Goal: Task Accomplishment & Management: Complete application form

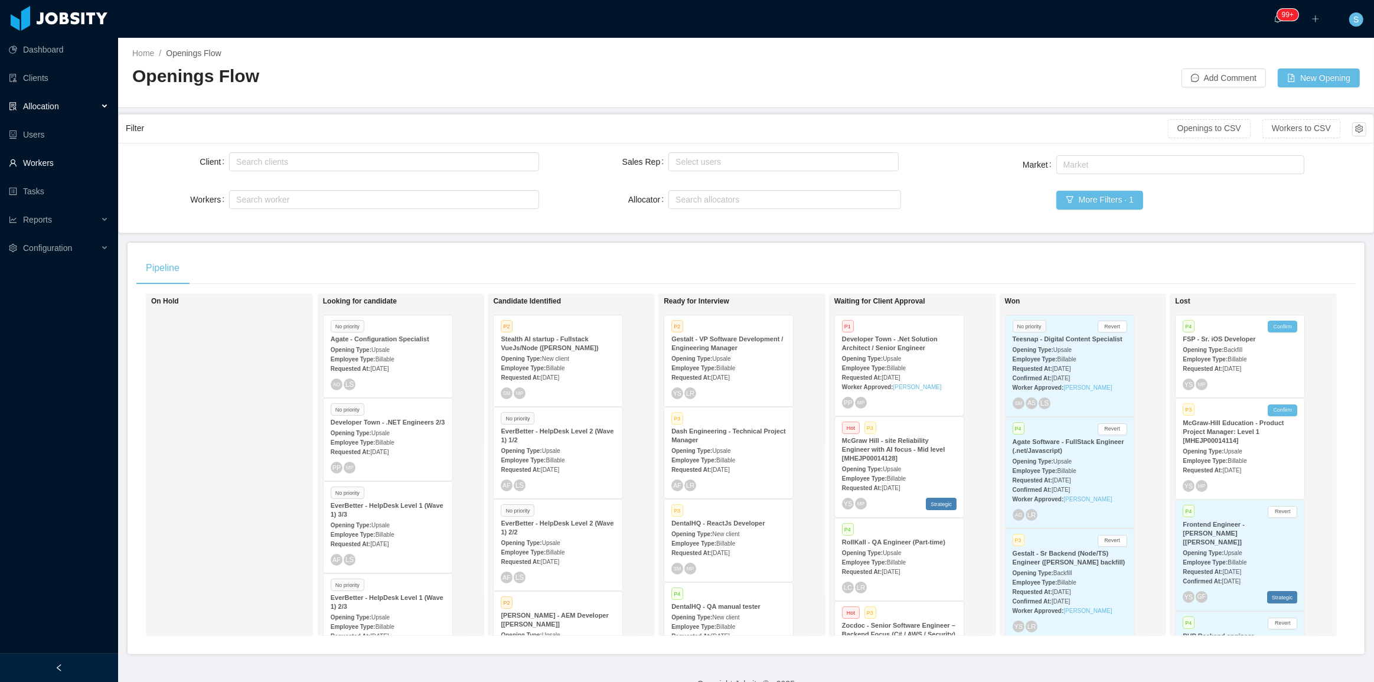
click at [33, 165] on link "Workers" at bounding box center [59, 163] width 100 height 24
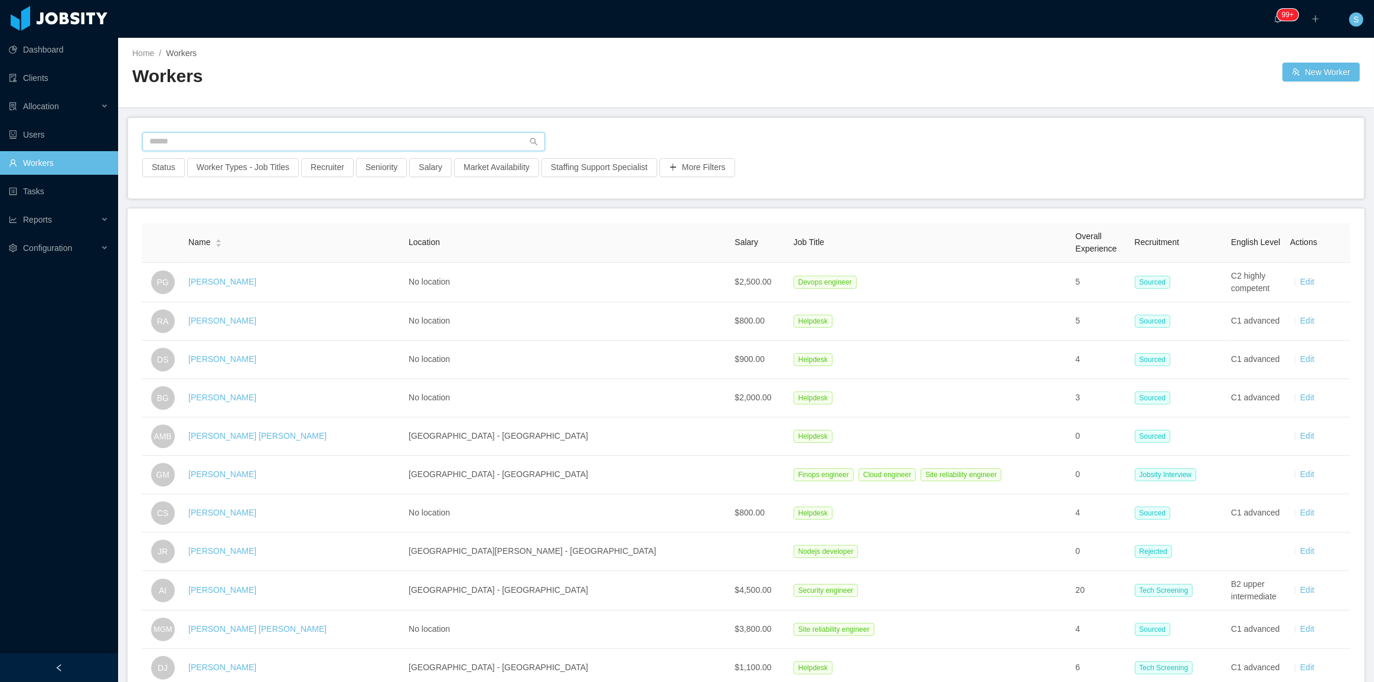
click at [386, 135] on input "text" at bounding box center [343, 141] width 403 height 19
paste input "**********"
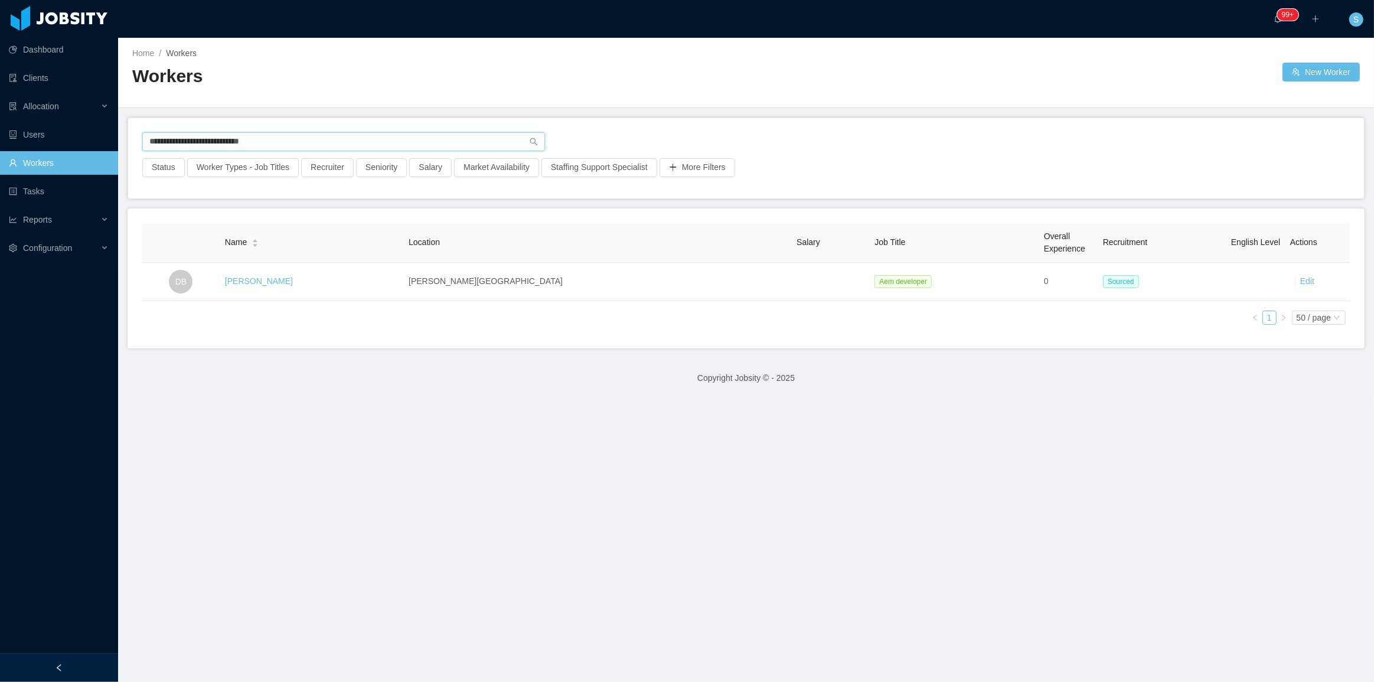
type input "**********"
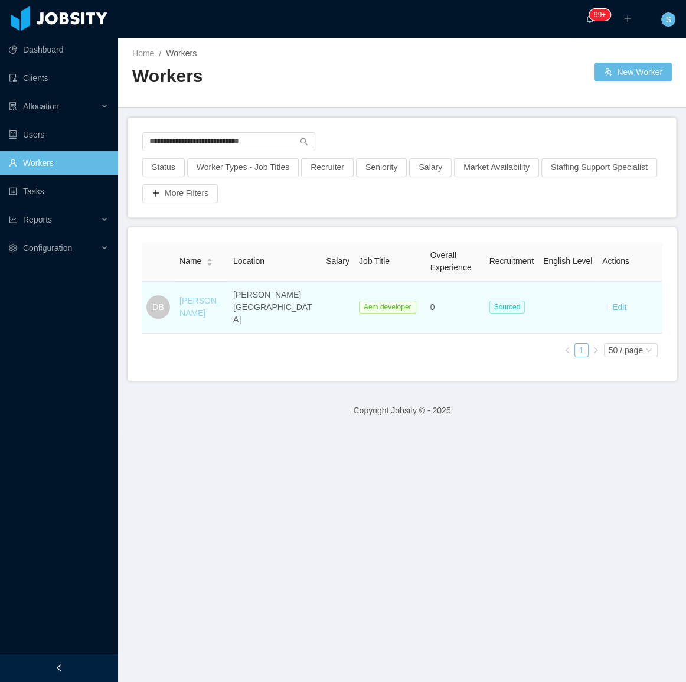
click at [196, 296] on link "Dennis Bonilla" at bounding box center [201, 307] width 42 height 22
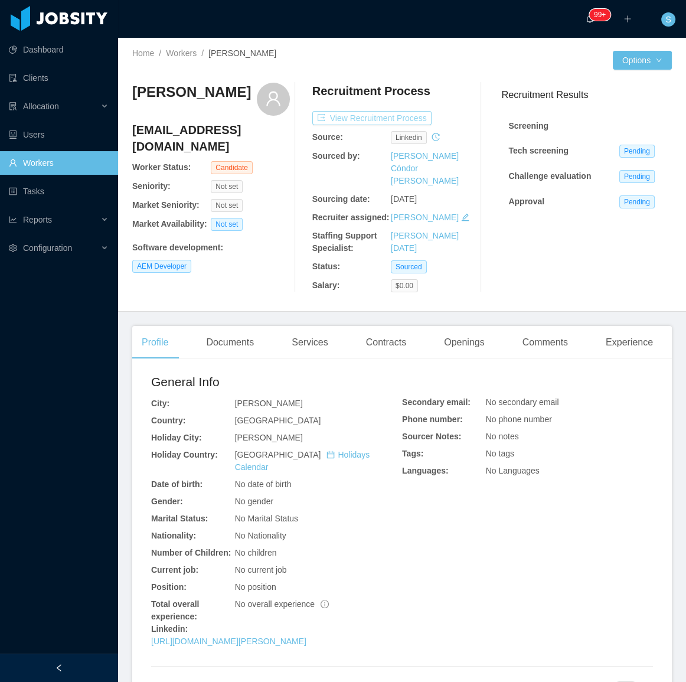
click at [366, 118] on button "View Recruitment Process" at bounding box center [371, 118] width 119 height 14
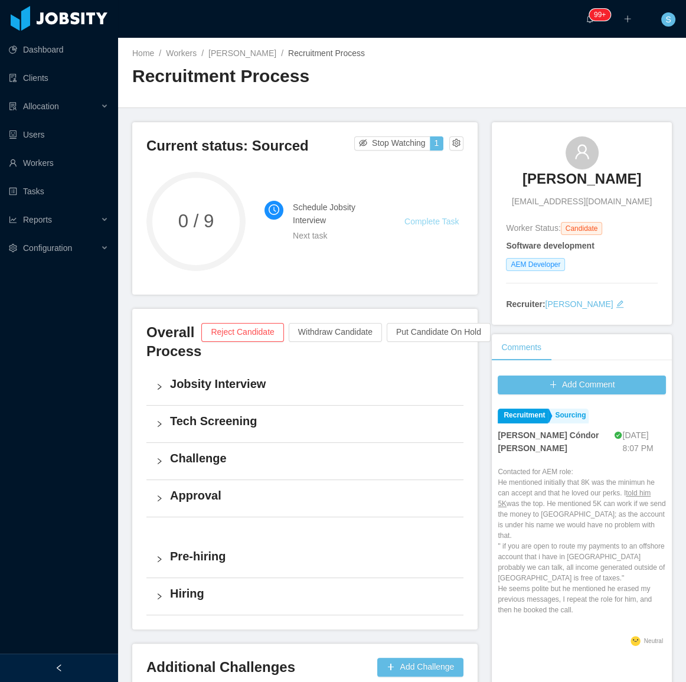
click at [422, 222] on link "Complete Task" at bounding box center [432, 221] width 54 height 9
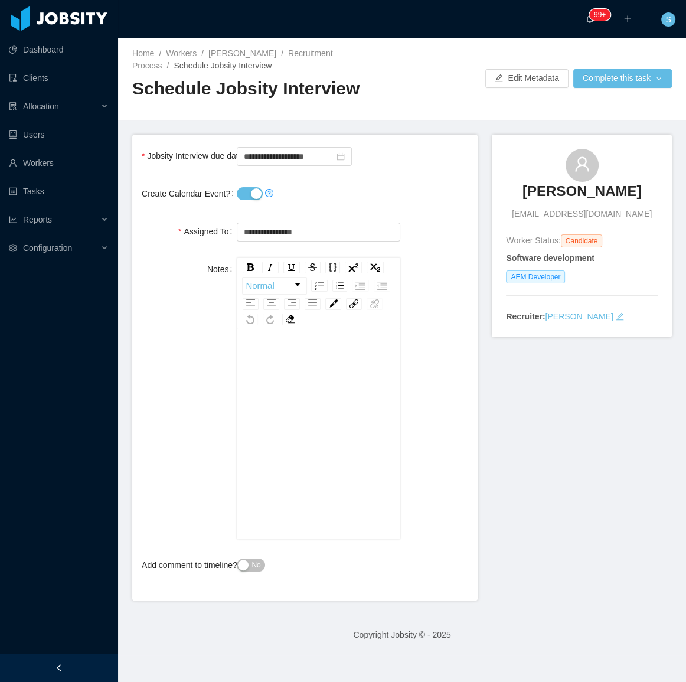
click at [247, 191] on button "Create Calendar Event?" at bounding box center [250, 193] width 26 height 13
click at [281, 165] on div "**********" at bounding box center [319, 156] width 164 height 24
click at [283, 162] on input "**********" at bounding box center [294, 156] width 115 height 19
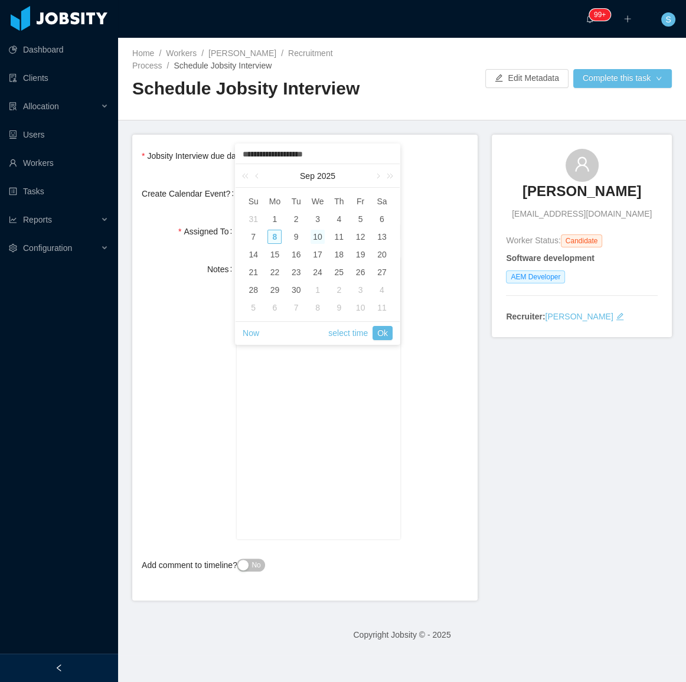
click at [276, 237] on div "8" at bounding box center [275, 237] width 14 height 14
type input "**********"
drag, startPoint x: 389, startPoint y: 343, endPoint x: 389, endPoint y: 337, distance: 5.9
click at [389, 343] on span "Now select time Ok" at bounding box center [318, 333] width 150 height 22
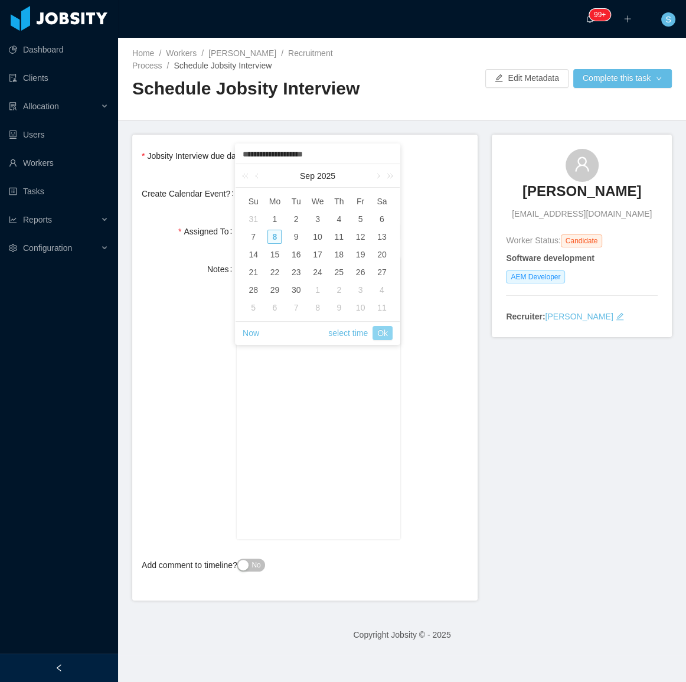
click at [388, 334] on link "Ok" at bounding box center [383, 333] width 20 height 14
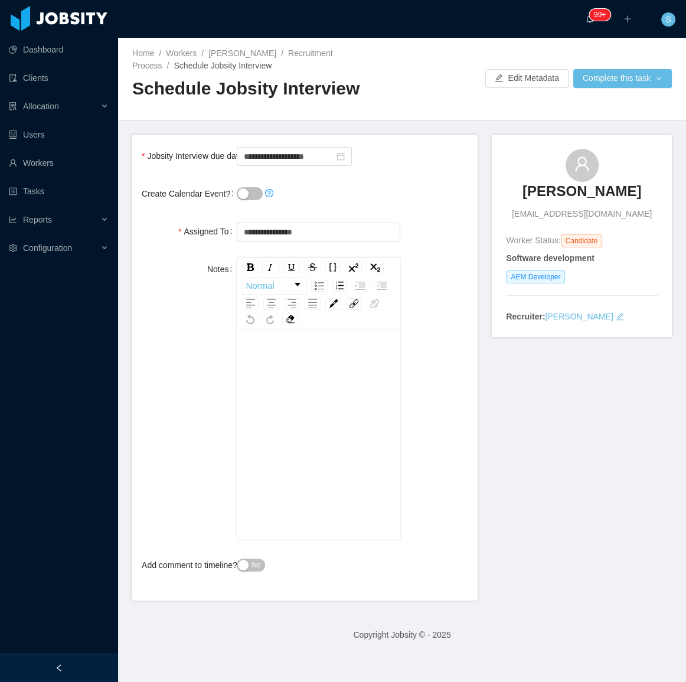
click at [582, 90] on div "Home / Workers / Dennis Bonilla / Recruitment Process / Schedule Jobsity Interv…" at bounding box center [402, 79] width 568 height 83
click at [589, 79] on button "Complete this task" at bounding box center [622, 78] width 99 height 19
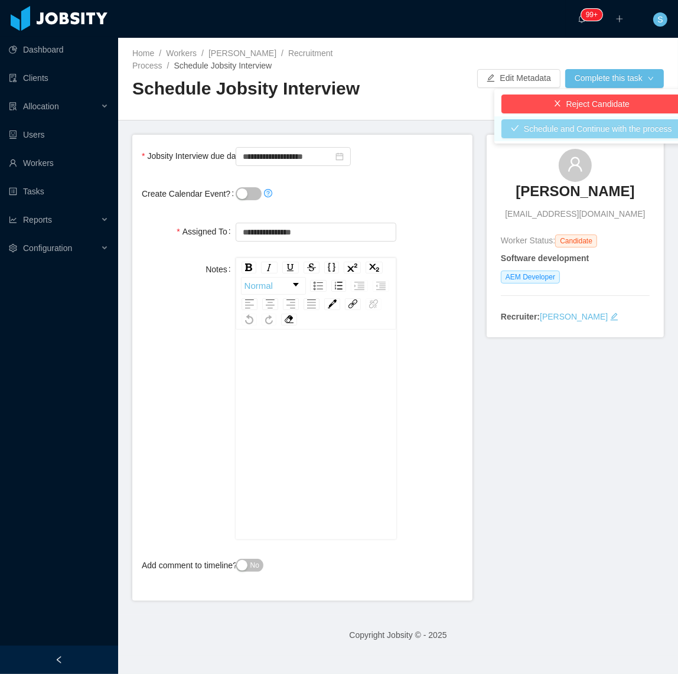
click at [584, 132] on button "Schedule and Continue with the process" at bounding box center [591, 128] width 180 height 19
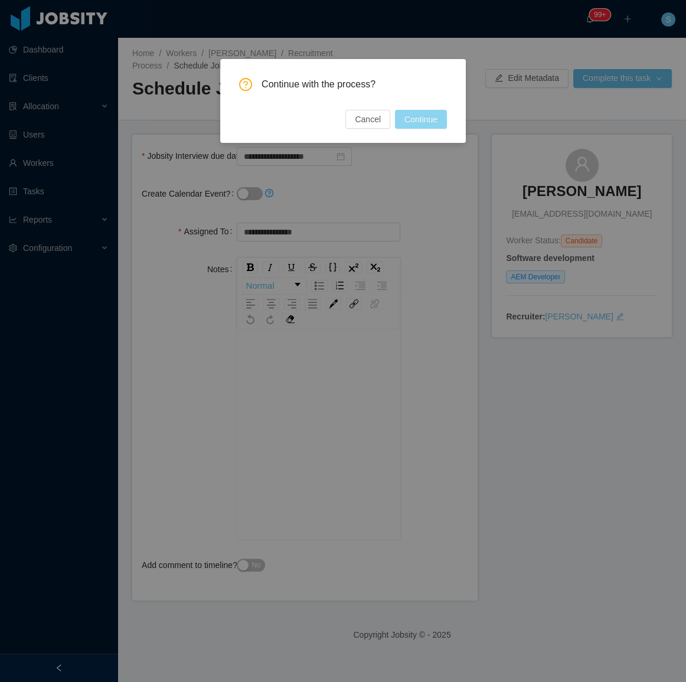
click at [407, 119] on button "Continue" at bounding box center [421, 119] width 52 height 19
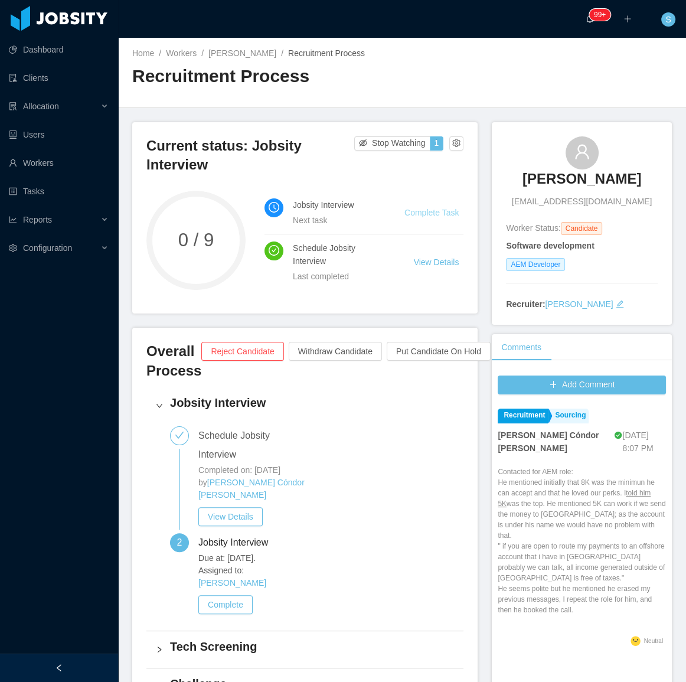
click at [422, 215] on link "Complete Task" at bounding box center [432, 212] width 54 height 9
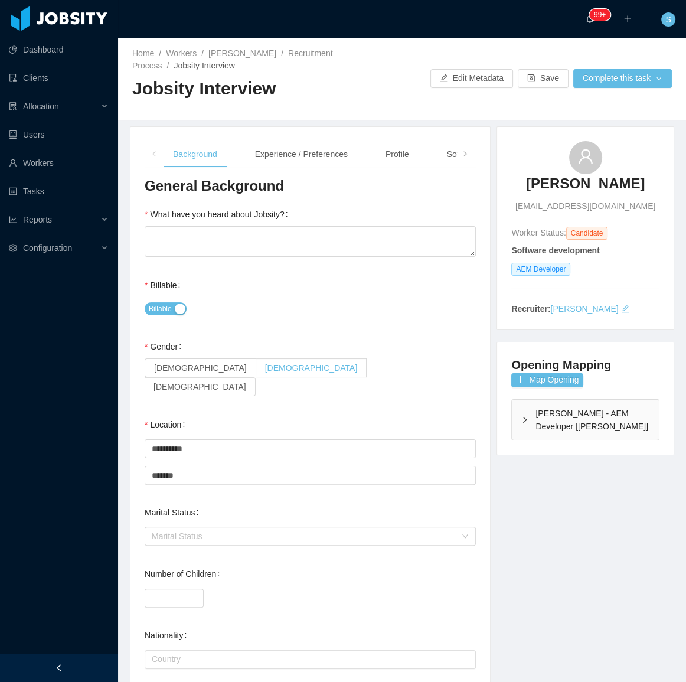
click at [265, 373] on span "[DEMOGRAPHIC_DATA]" at bounding box center [311, 367] width 93 height 9
drag, startPoint x: 523, startPoint y: 448, endPoint x: 523, endPoint y: 435, distance: 13.0
click at [523, 447] on div "Opening Mapping Map Opening McGraw-Hill - AEM Developer [Vijay Yadav]" at bounding box center [585, 399] width 177 height 112
click at [523, 432] on div "McGraw-Hill - AEM Developer [Vijay Yadav]" at bounding box center [585, 420] width 147 height 40
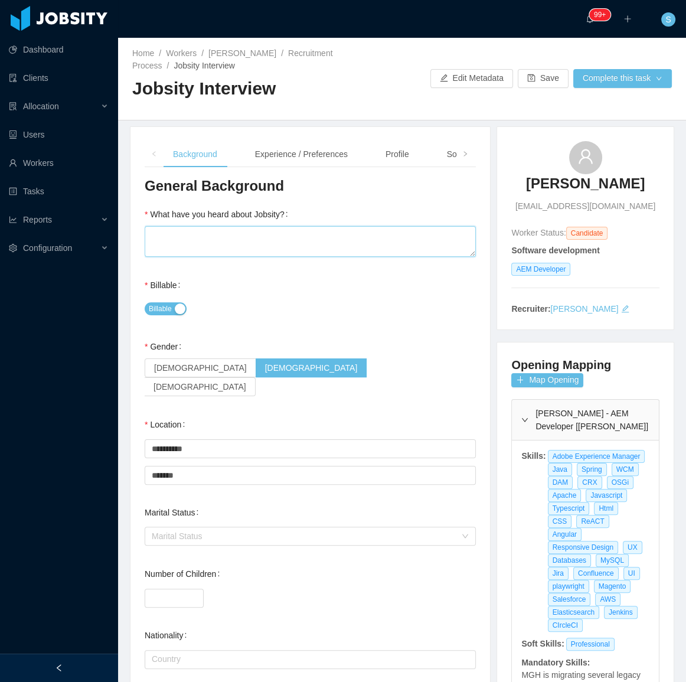
click at [238, 250] on textarea "What have you heard about Jobsity?" at bounding box center [310, 241] width 331 height 31
click at [301, 160] on div "Experience / Preferences" at bounding box center [302, 154] width 112 height 27
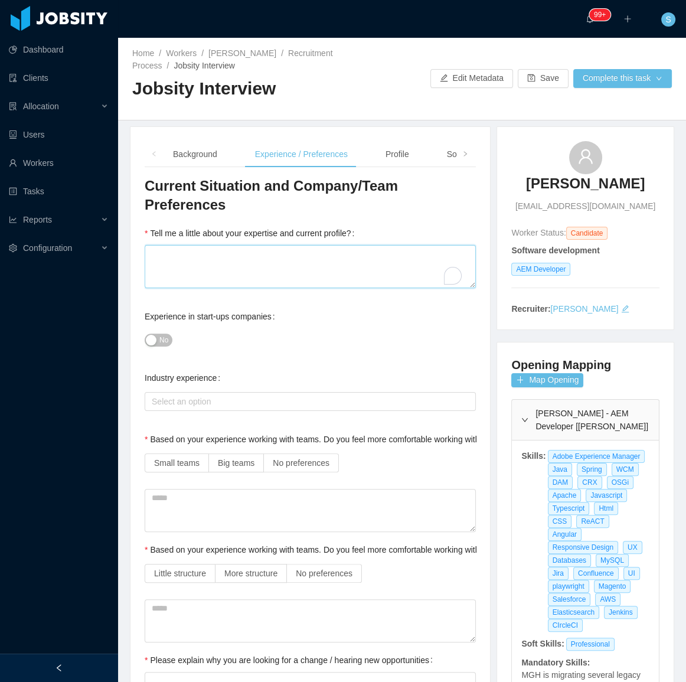
click at [201, 247] on textarea "Tell me a little about your expertise and current profile?" at bounding box center [310, 266] width 331 height 43
paste textarea "**********"
type textarea "**********"
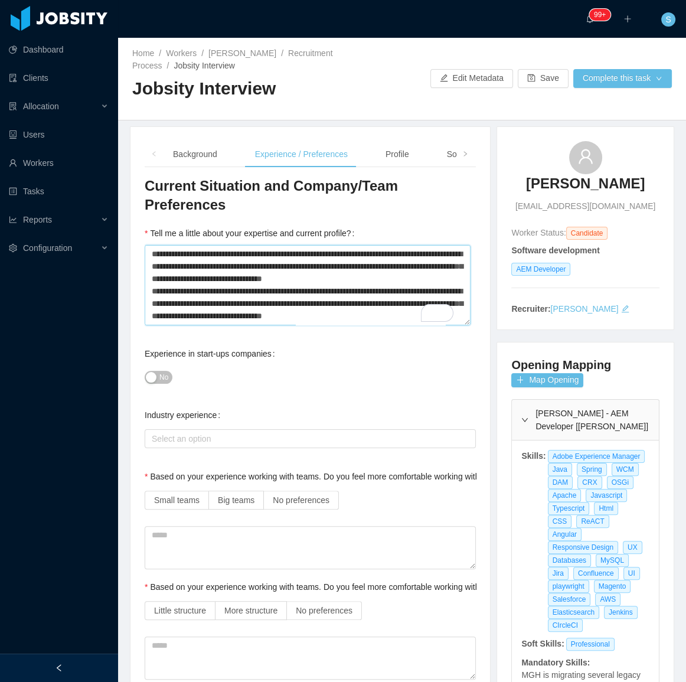
scroll to position [245, 0]
type textarea "**********"
click at [159, 371] on span "No" at bounding box center [163, 377] width 9 height 12
click at [333, 491] on label "No preferences" at bounding box center [301, 500] width 75 height 19
click at [340, 606] on span "No preferences" at bounding box center [324, 610] width 57 height 9
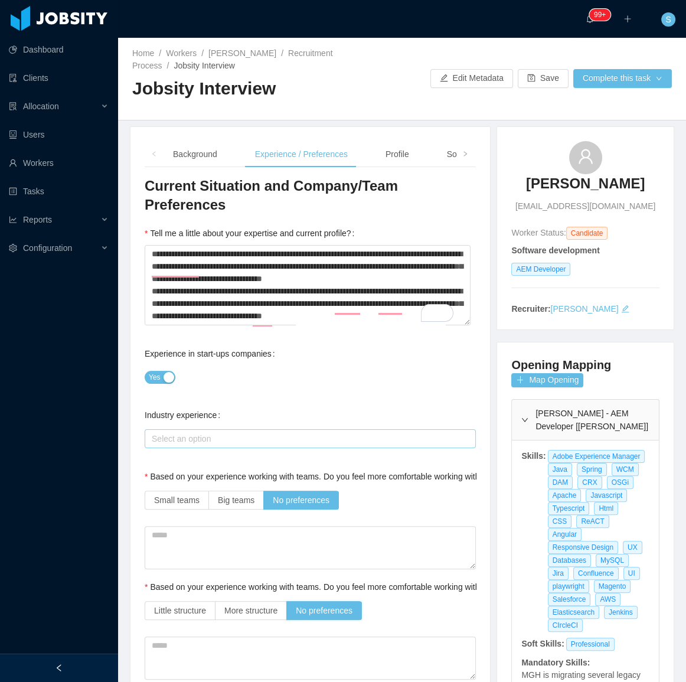
click at [243, 433] on div "Select an option" at bounding box center [308, 439] width 312 height 12
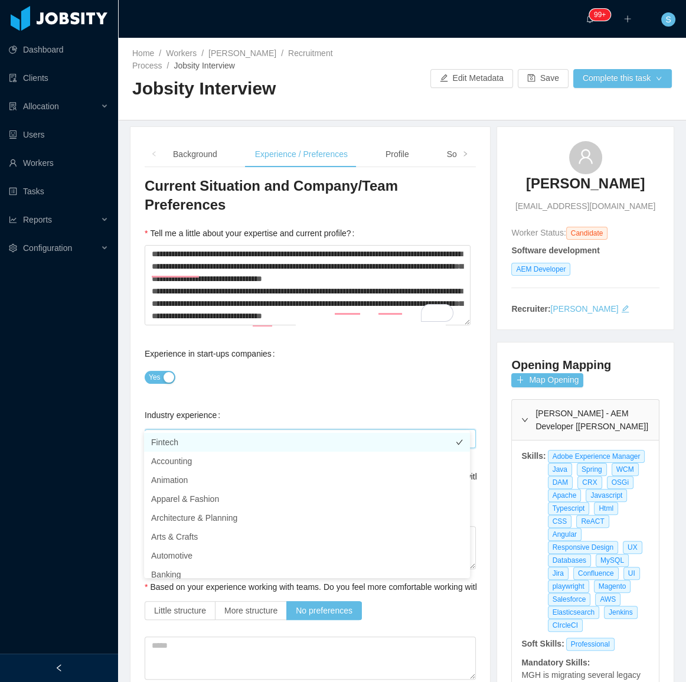
click at [197, 445] on li "Fintech" at bounding box center [307, 442] width 326 height 19
drag, startPoint x: 87, startPoint y: 665, endPoint x: 89, endPoint y: 652, distance: 13.0
click at [89, 663] on div at bounding box center [59, 668] width 118 height 28
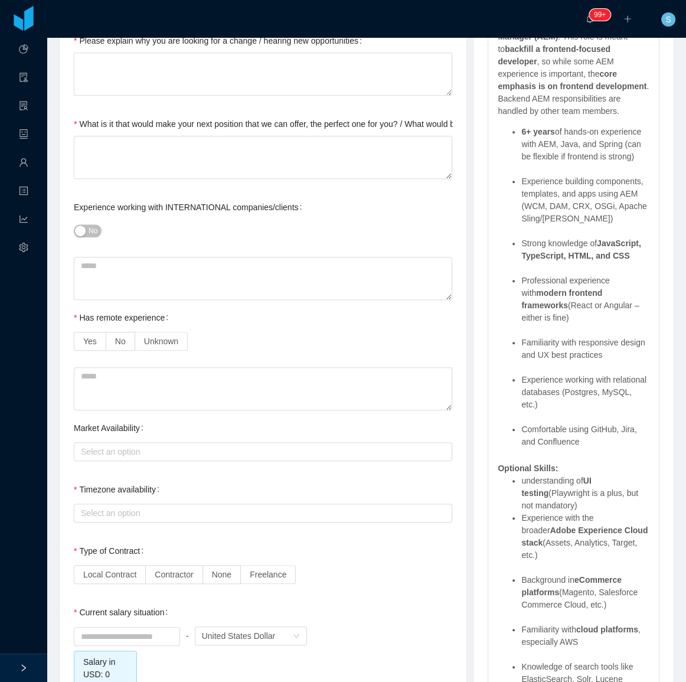
scroll to position [644, 0]
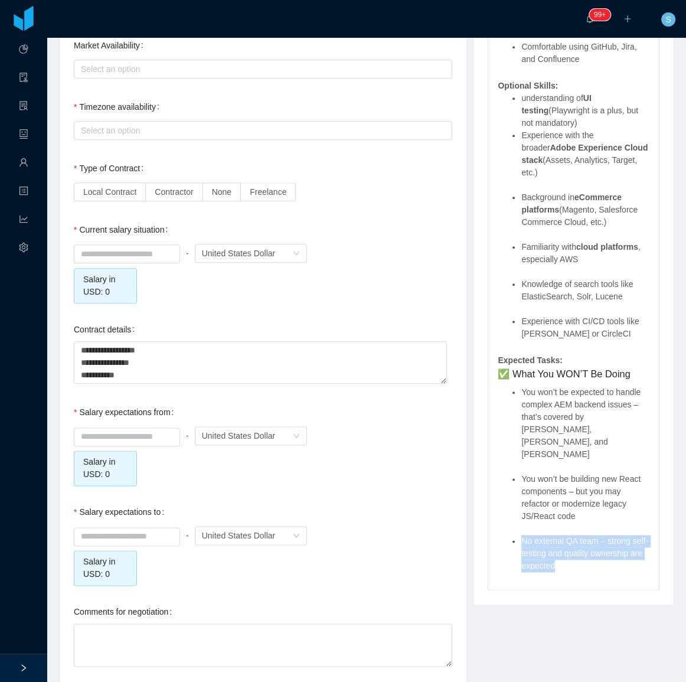
drag, startPoint x: 563, startPoint y: 484, endPoint x: 510, endPoint y: 461, distance: 58.5
click at [522, 535] on li "No external QA team – strong self-testing and quality ownership are expected" at bounding box center [586, 553] width 128 height 37
copy li "No external QA team – strong self-testing and quality ownership are expected"
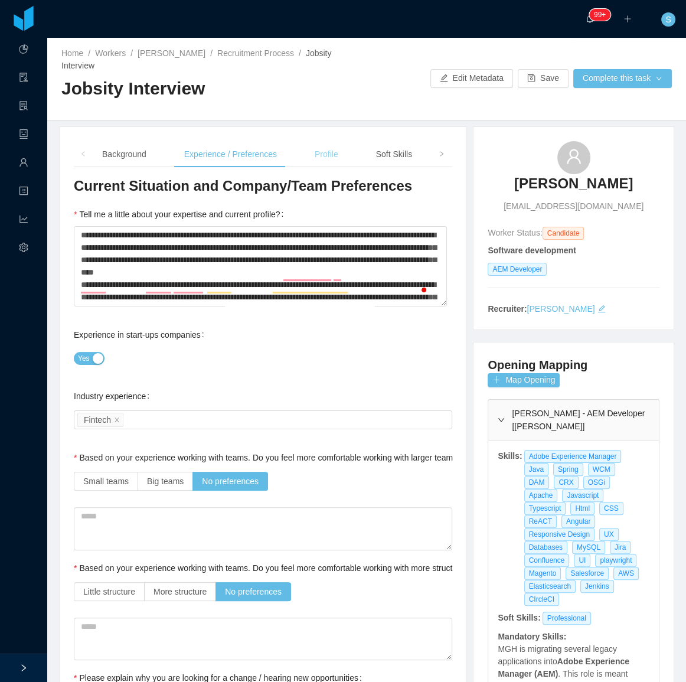
click at [331, 148] on div "Profile" at bounding box center [326, 154] width 43 height 27
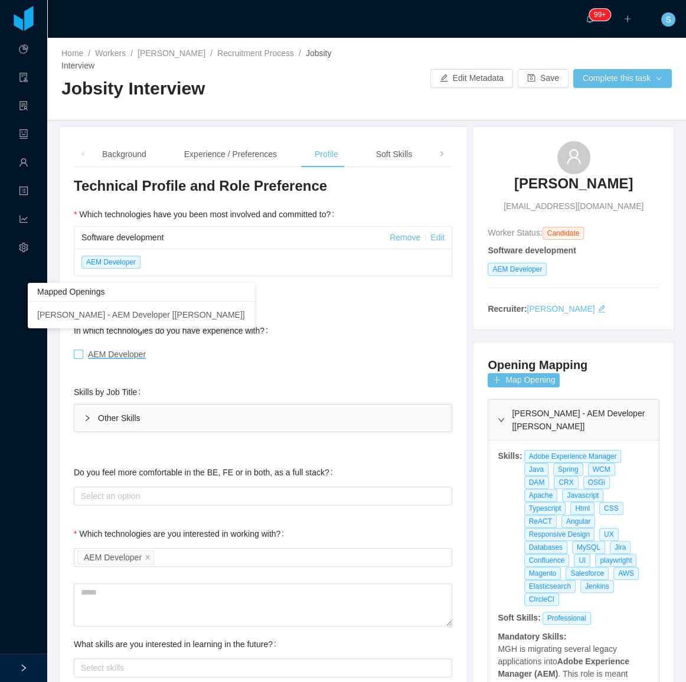
click at [135, 350] on span "AEM Developer" at bounding box center [117, 354] width 58 height 9
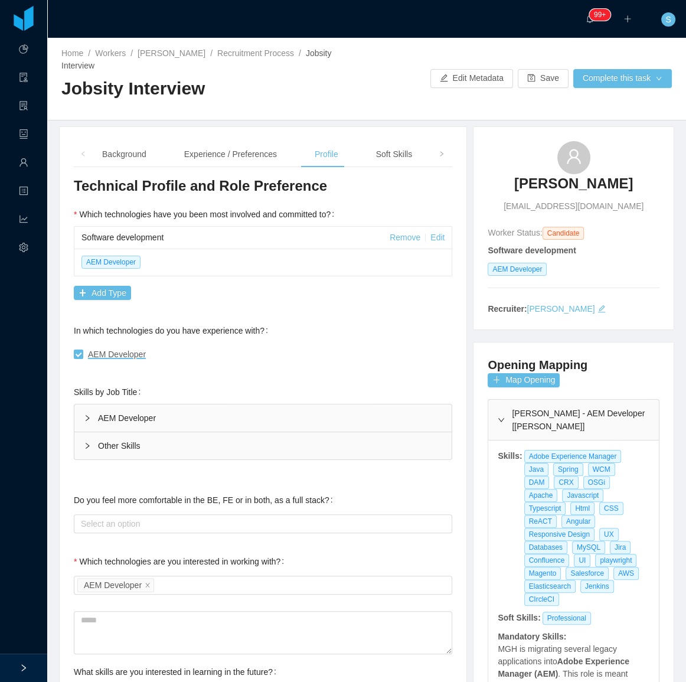
click at [92, 405] on div "AEM Developer" at bounding box center [262, 418] width 377 height 27
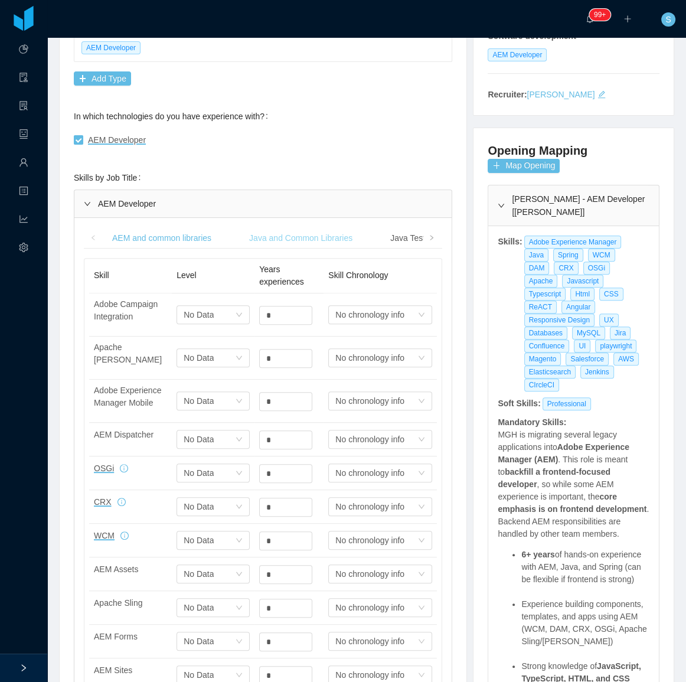
click at [309, 227] on div "Java and Common Libraries" at bounding box center [301, 238] width 122 height 22
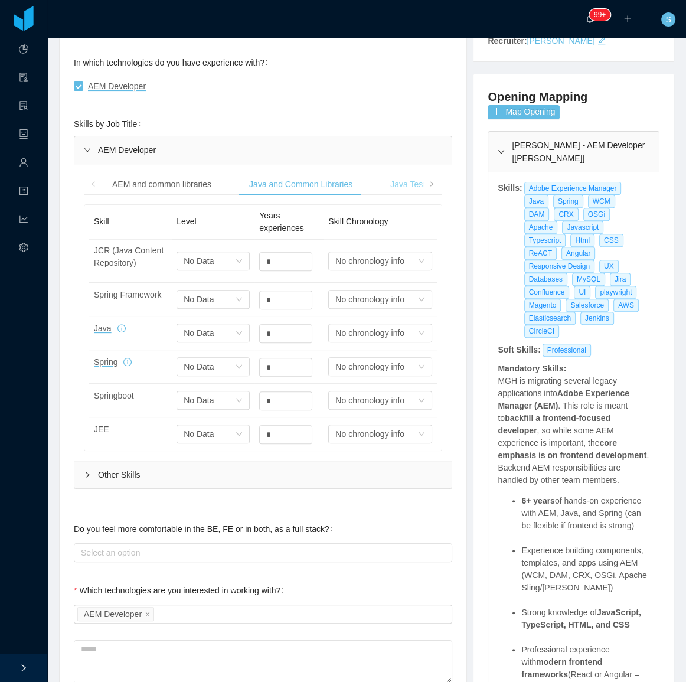
click at [393, 174] on div "Java Testing" at bounding box center [413, 185] width 65 height 22
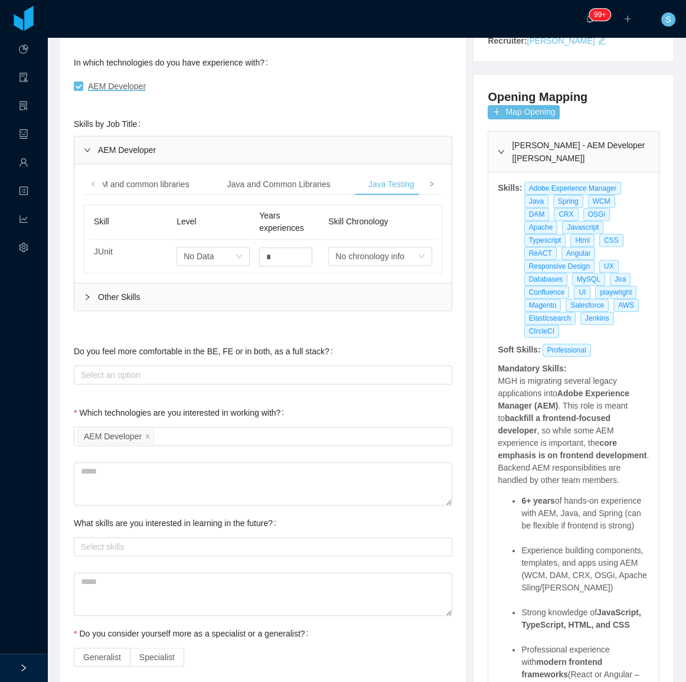
click at [429, 181] on icon "icon: right" at bounding box center [432, 184] width 6 height 6
click at [193, 174] on div "Javascript and Common Libraries" at bounding box center [160, 185] width 142 height 22
click at [318, 174] on div "Software Development" at bounding box center [298, 185] width 103 height 22
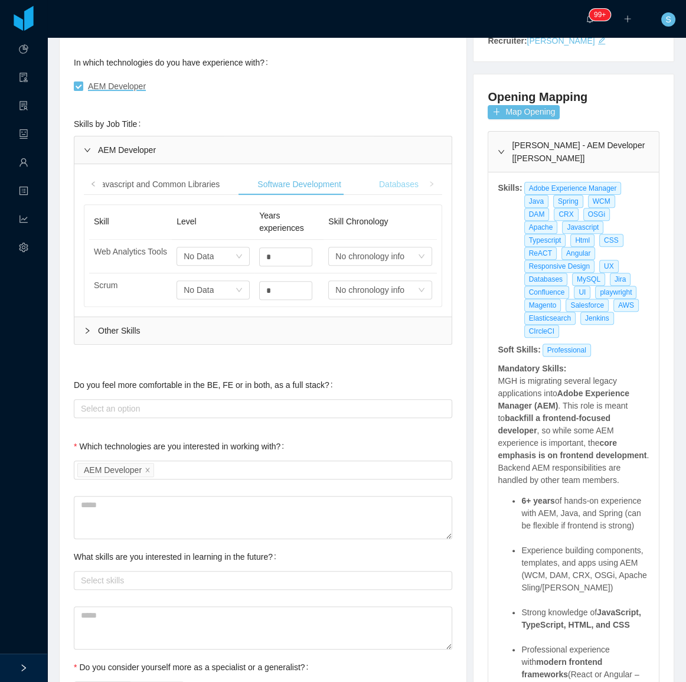
click at [371, 174] on div "Databases" at bounding box center [399, 185] width 58 height 22
click at [99, 174] on span at bounding box center [93, 184] width 19 height 21
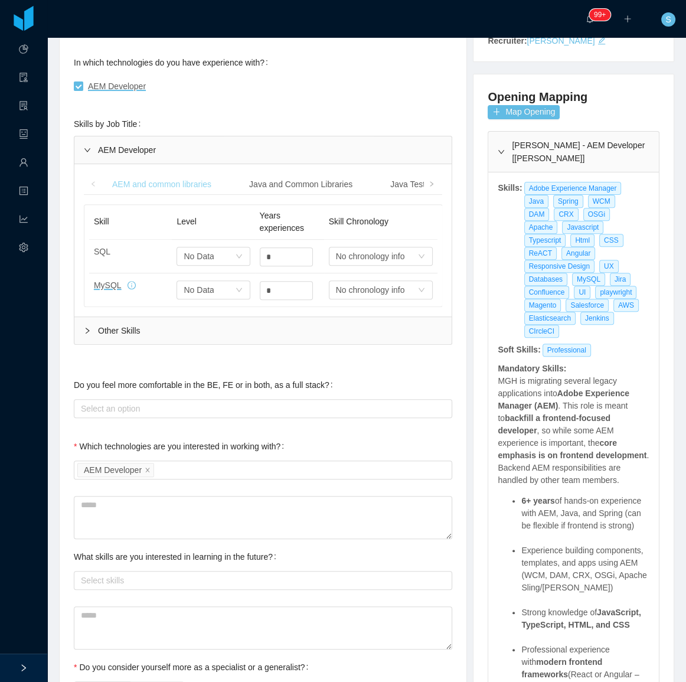
click at [159, 175] on div "AEM and common libraries" at bounding box center [162, 185] width 118 height 22
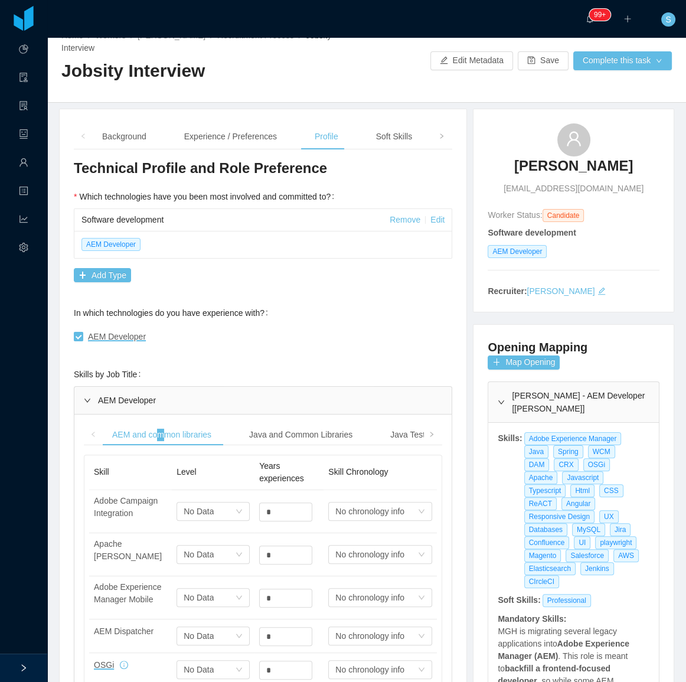
scroll to position [0, 0]
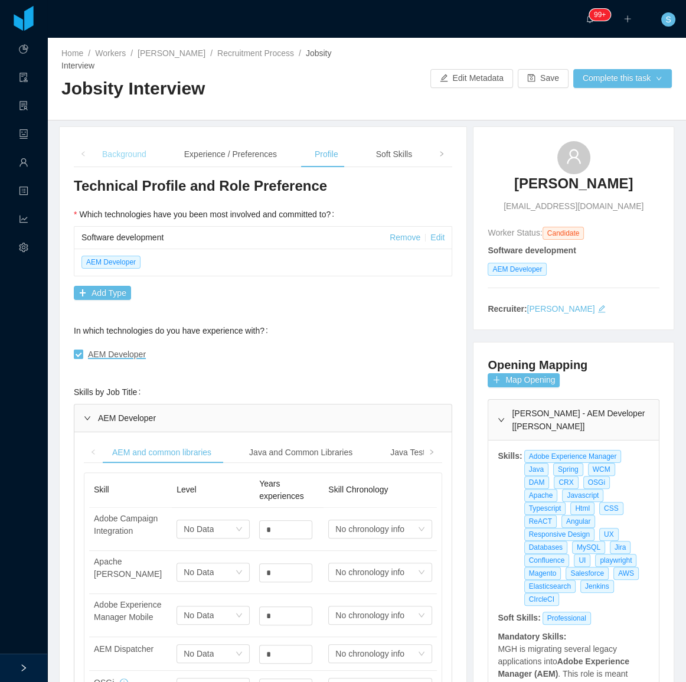
click at [129, 143] on div "Background" at bounding box center [124, 154] width 63 height 27
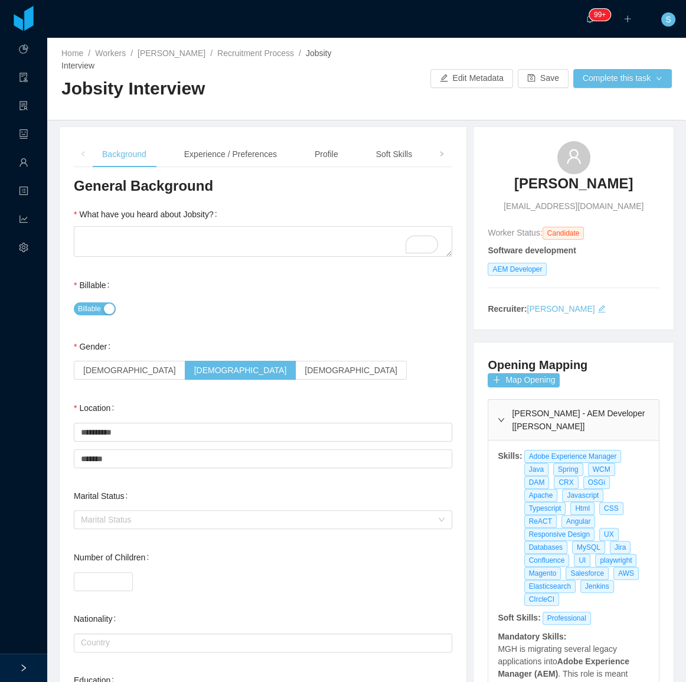
click at [351, 141] on div "Background Experience / Preferences Profile Soft Skills Language Notes" at bounding box center [324, 154] width 463 height 27
click at [332, 141] on div "Profile" at bounding box center [326, 154] width 43 height 27
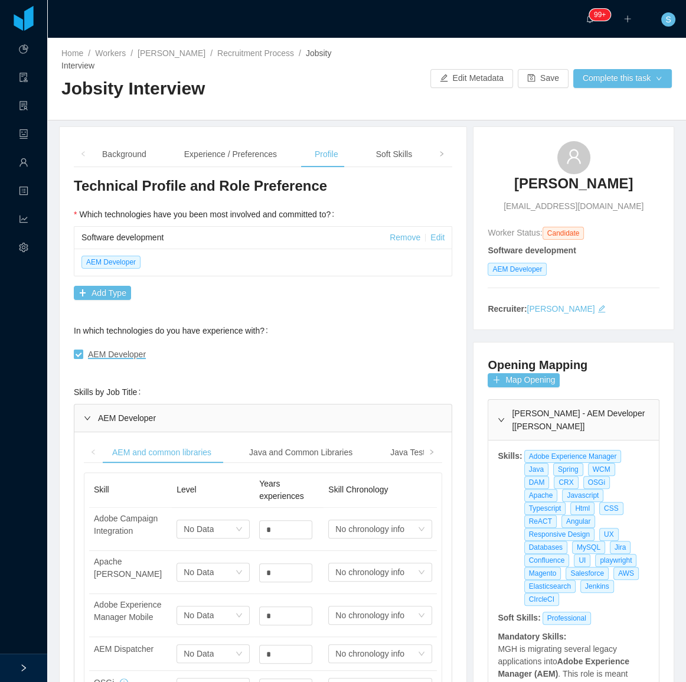
click at [98, 442] on span at bounding box center [93, 452] width 19 height 21
click at [117, 442] on div "AEM and common libraries" at bounding box center [162, 453] width 118 height 22
click at [144, 141] on div "Background" at bounding box center [124, 154] width 63 height 27
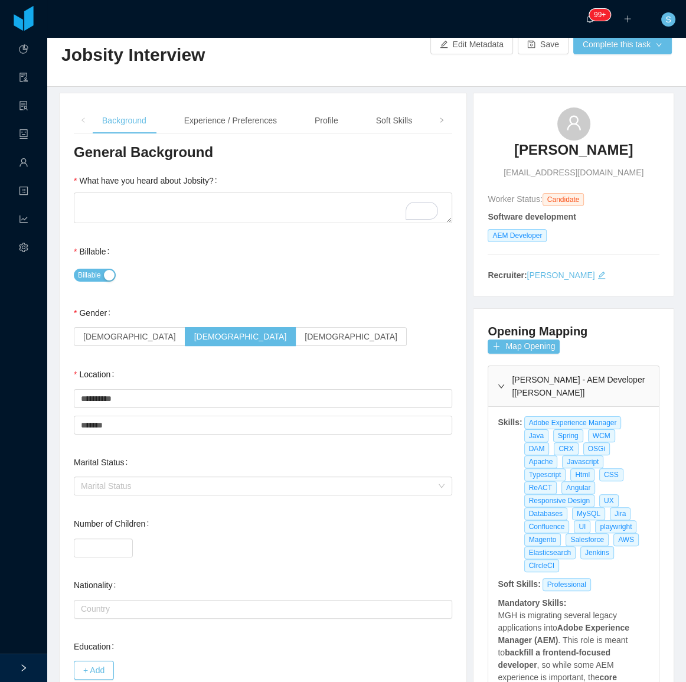
scroll to position [4, 0]
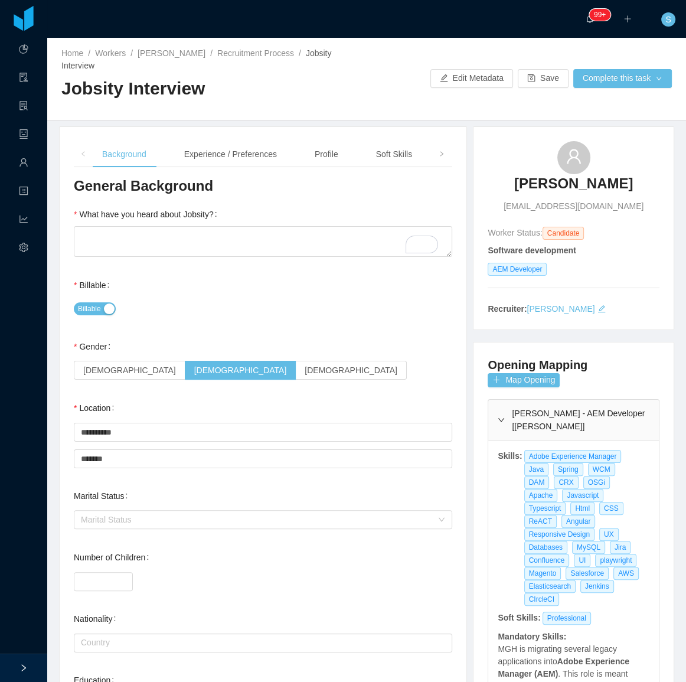
click at [597, 200] on span "dennisbonillaramirez@gmail.com" at bounding box center [574, 206] width 140 height 12
copy span "dennisbonillaramirez@gmail.com"
click at [270, 54] on link "Recruitment Process" at bounding box center [255, 52] width 77 height 9
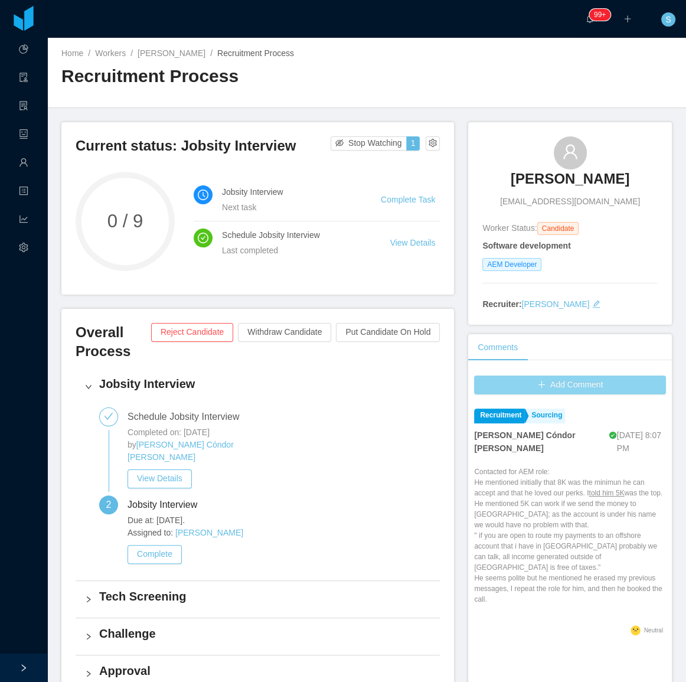
click at [577, 383] on button "Add Comment" at bounding box center [570, 385] width 192 height 19
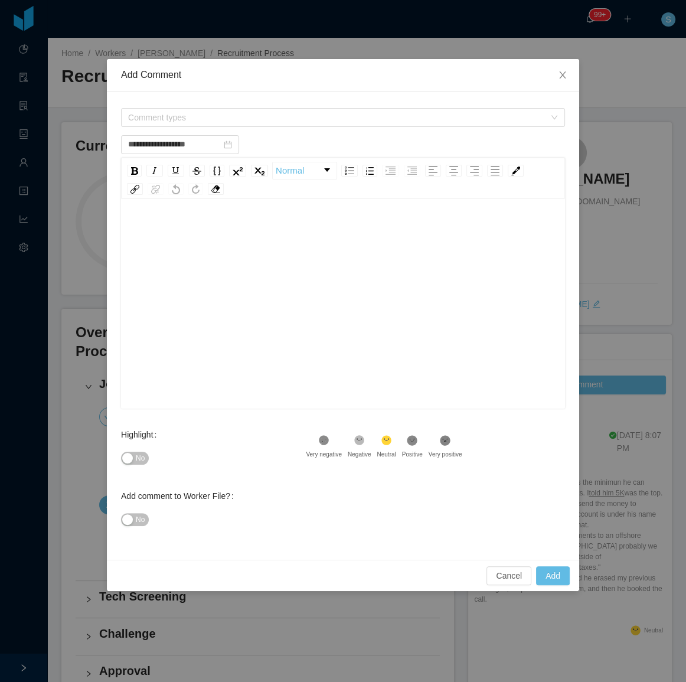
click at [220, 132] on div "**********" at bounding box center [343, 144] width 444 height 24
click at [226, 127] on div "Comment types" at bounding box center [343, 118] width 444 height 24
click at [233, 118] on span "Comment types" at bounding box center [336, 118] width 417 height 12
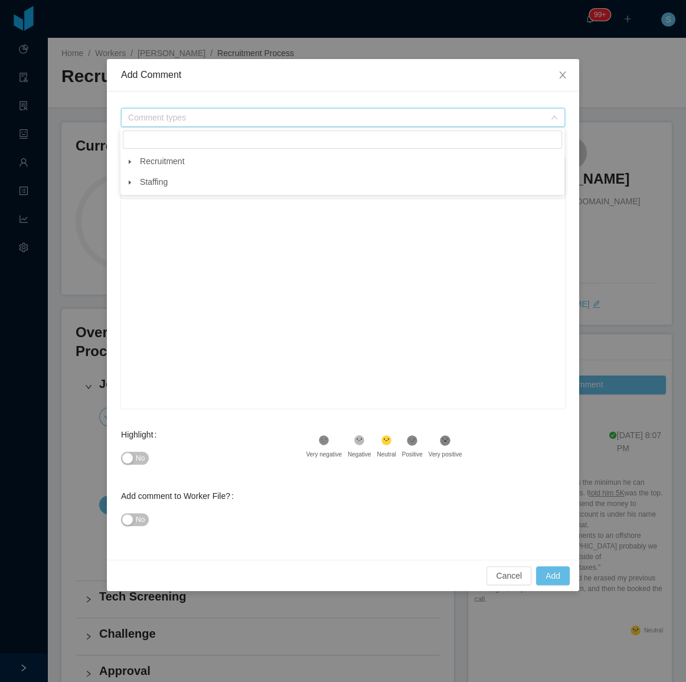
click at [135, 165] on span at bounding box center [130, 162] width 14 height 14
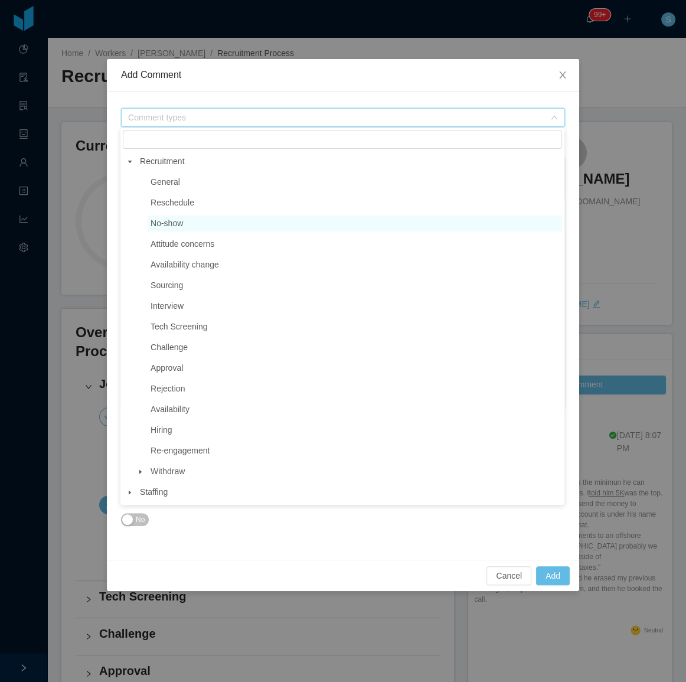
click at [200, 224] on span "No-show" at bounding box center [355, 224] width 415 height 16
type input "**********"
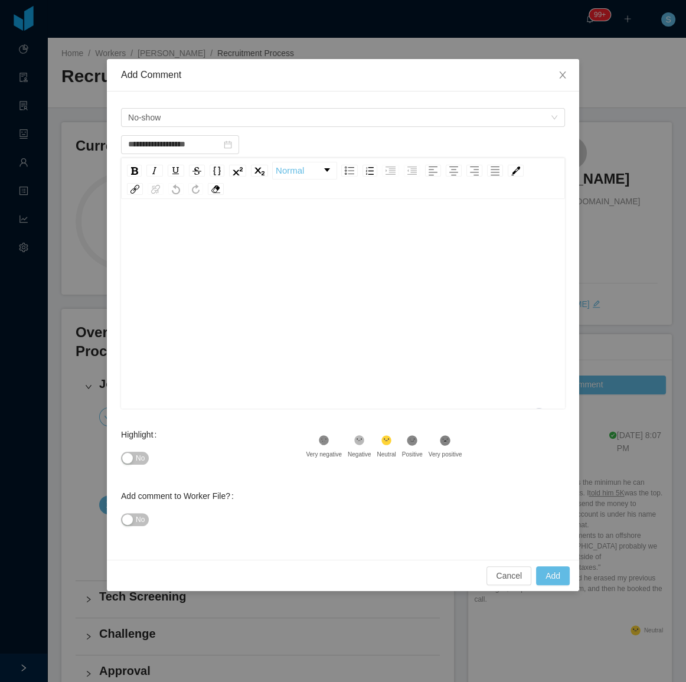
click at [274, 262] on div "To enrich screen reader interactions, please activate Accessibility in Grammarl…" at bounding box center [344, 322] width 426 height 207
drag, startPoint x: 407, startPoint y: 242, endPoint x: 406, endPoint y: 255, distance: 13.0
click at [407, 247] on div "**********" at bounding box center [344, 322] width 426 height 207
click at [247, 243] on div "**********" at bounding box center [344, 231] width 426 height 24
type input "**********"
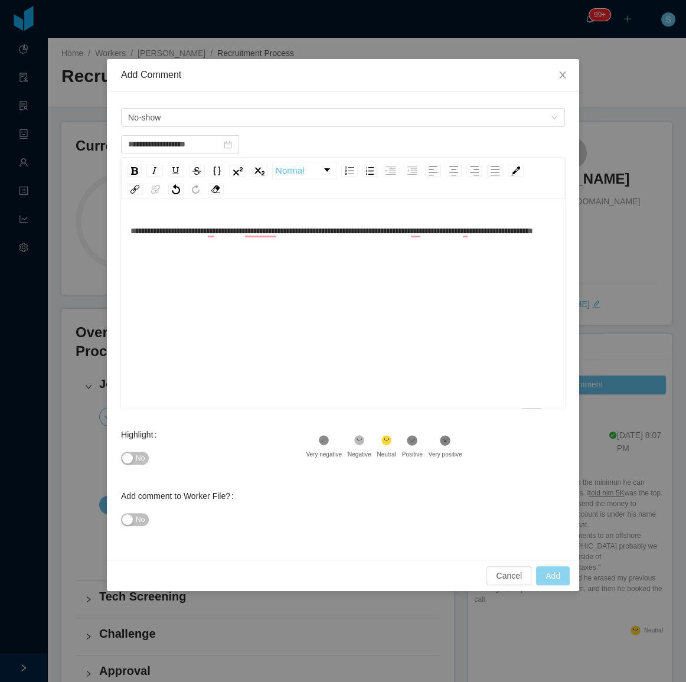
click at [545, 575] on button "Add" at bounding box center [553, 575] width 34 height 19
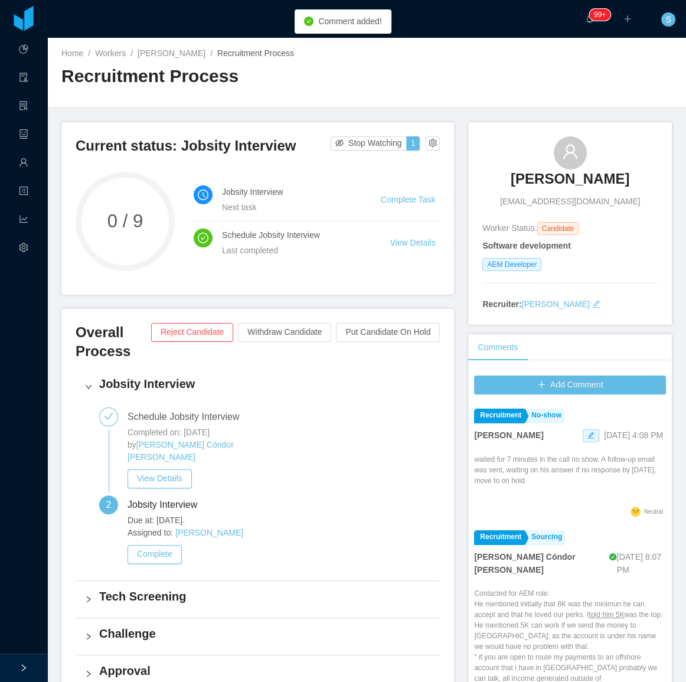
drag, startPoint x: 501, startPoint y: 158, endPoint x: 617, endPoint y: 179, distance: 117.7
click at [617, 179] on div "Dennis Bonilla dennisbonillaramirez@gmail.com" at bounding box center [570, 171] width 175 height 71
copy h3 "Dennis Bonilla"
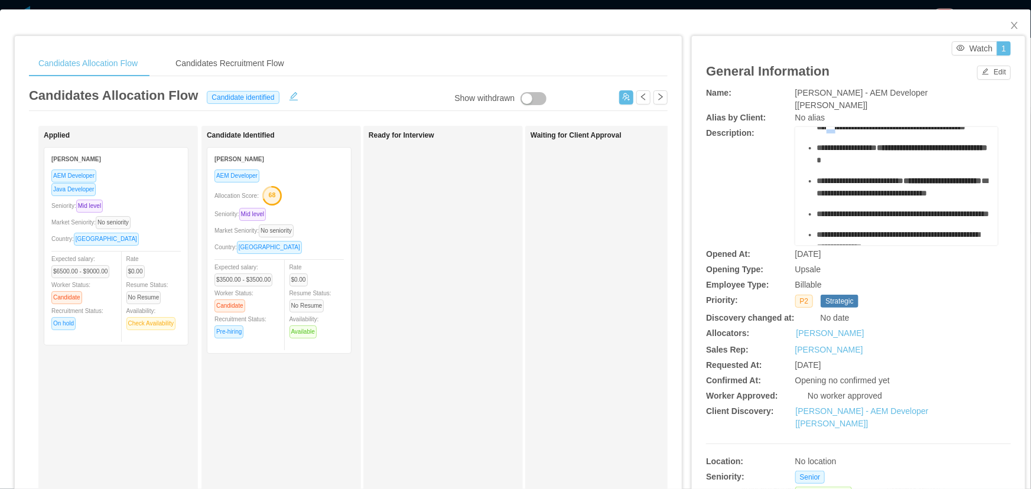
drag, startPoint x: 882, startPoint y: 165, endPoint x: 868, endPoint y: 161, distance: 14.2
click at [868, 131] on span "**********" at bounding box center [898, 120] width 163 height 21
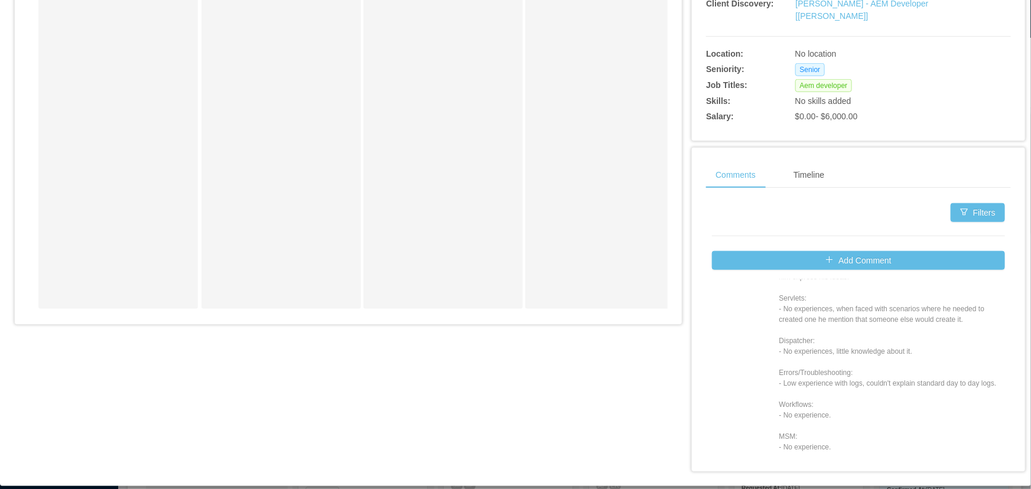
scroll to position [161, 0]
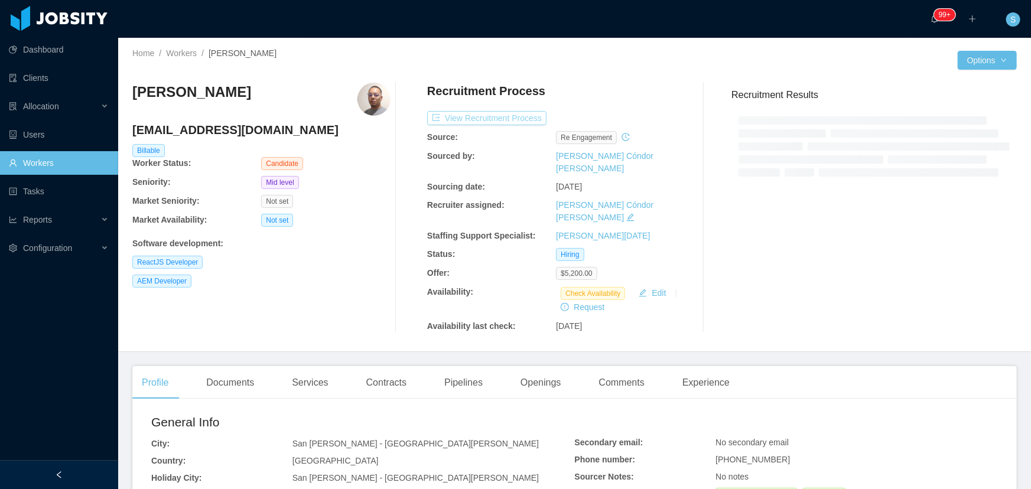
click at [494, 118] on button "View Recruitment Process" at bounding box center [486, 118] width 119 height 14
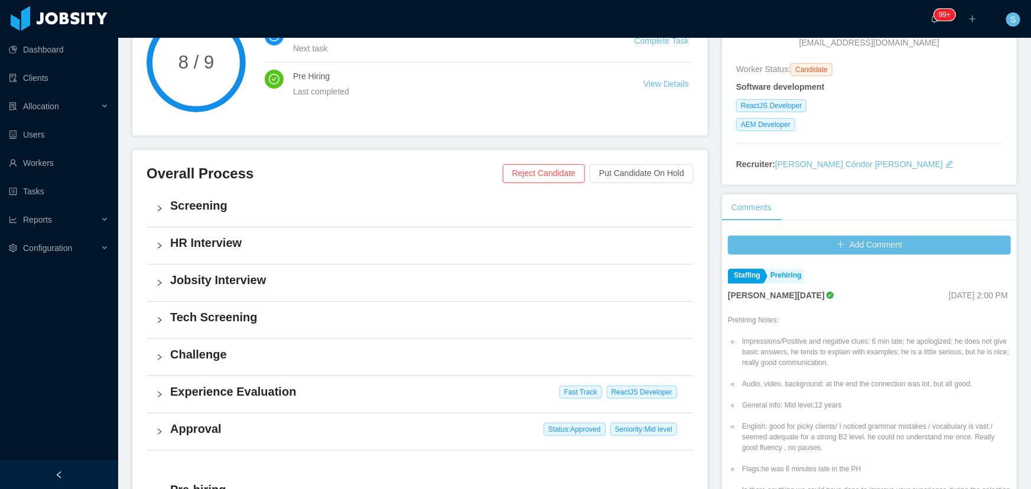
scroll to position [161, 0]
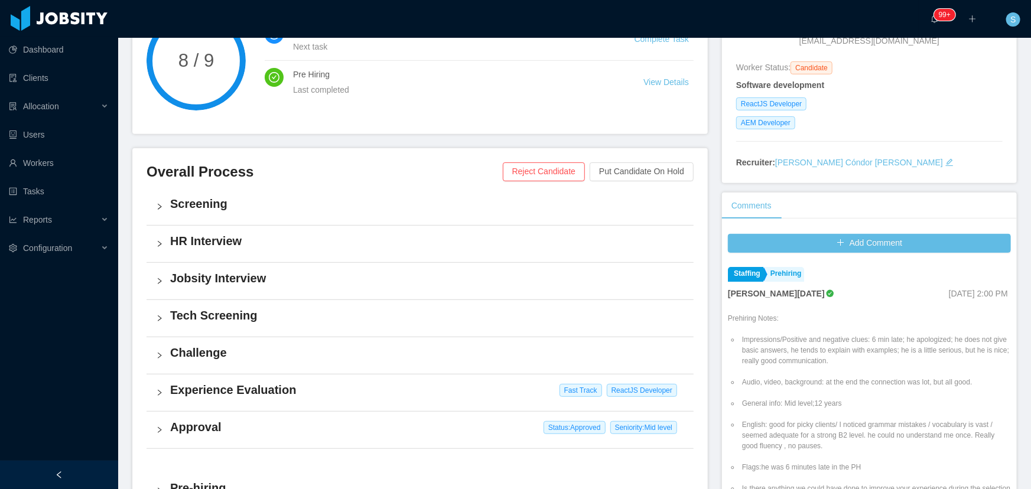
click at [226, 359] on h4 "Challenge" at bounding box center [427, 352] width 514 height 17
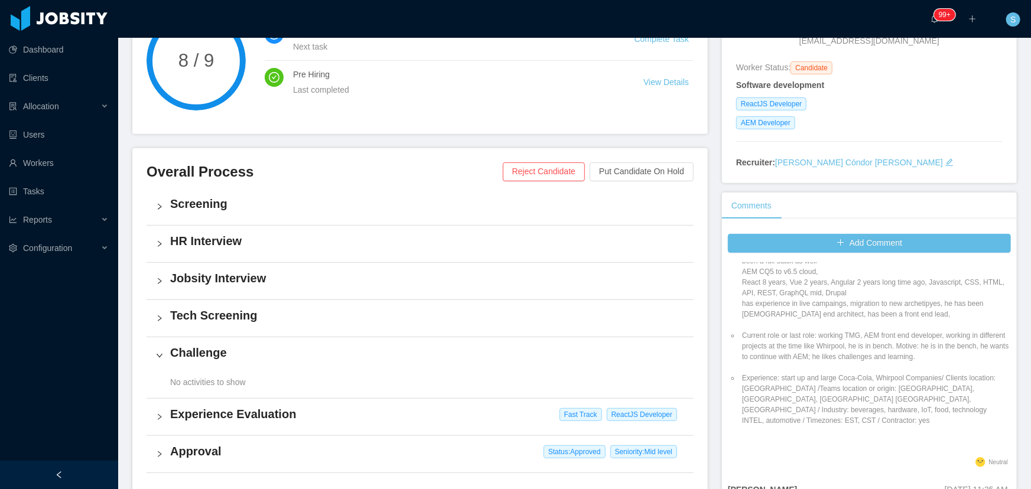
scroll to position [1396, 0]
drag, startPoint x: 902, startPoint y: 341, endPoint x: 878, endPoint y: 364, distance: 33.0
click at [878, 366] on li "Experience: start up and large Coca-Cola, Whirpool Companies/ Clients location:…" at bounding box center [874, 392] width 271 height 53
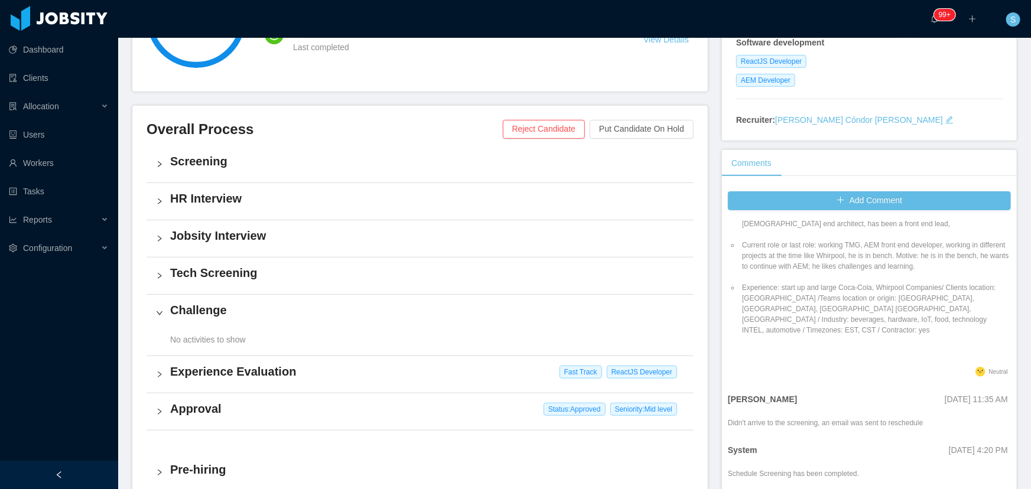
scroll to position [161, 0]
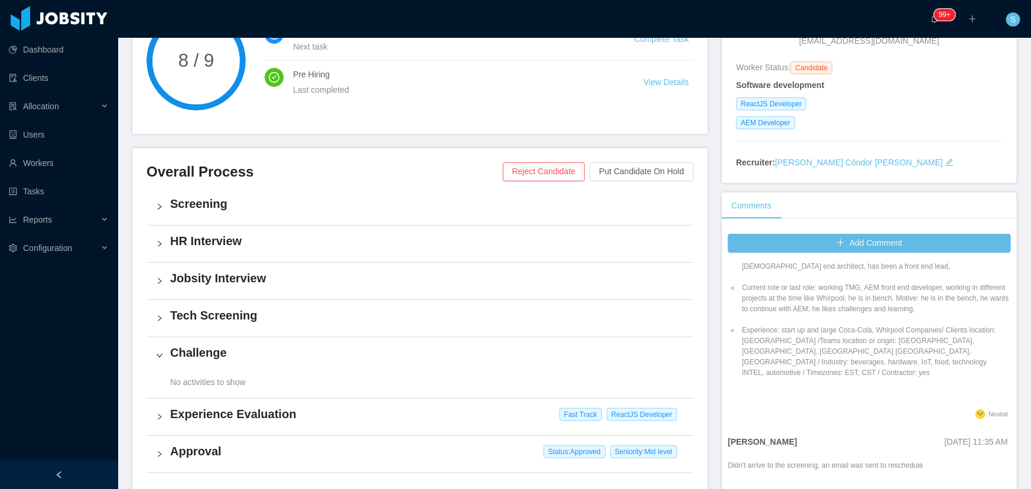
click at [197, 200] on h4 "Screening" at bounding box center [427, 203] width 514 height 17
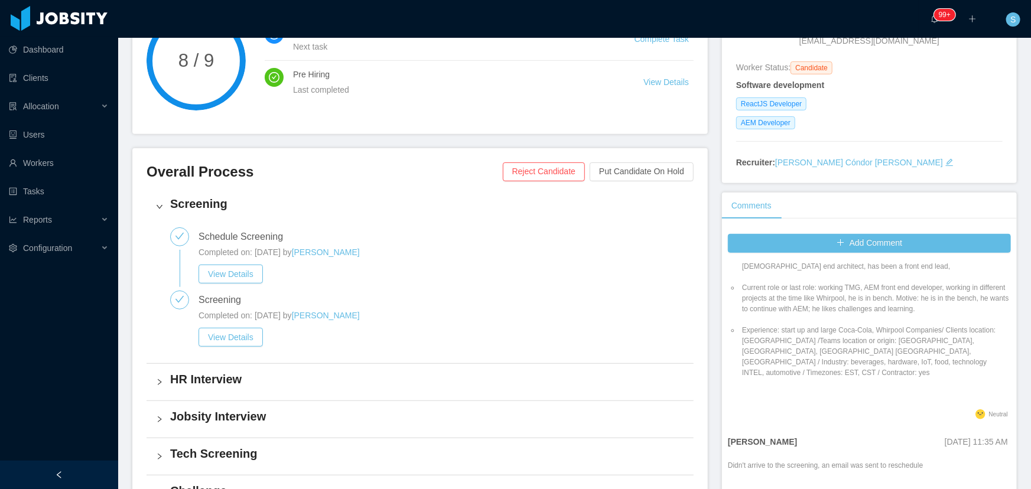
click at [195, 206] on h4 "Screening" at bounding box center [427, 203] width 514 height 17
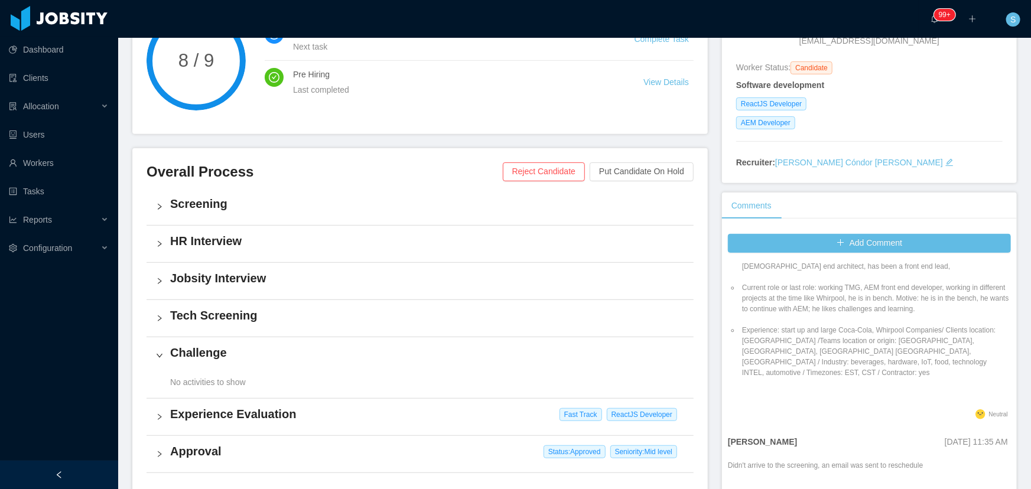
click at [234, 273] on h4 "Jobsity Interview" at bounding box center [427, 278] width 514 height 17
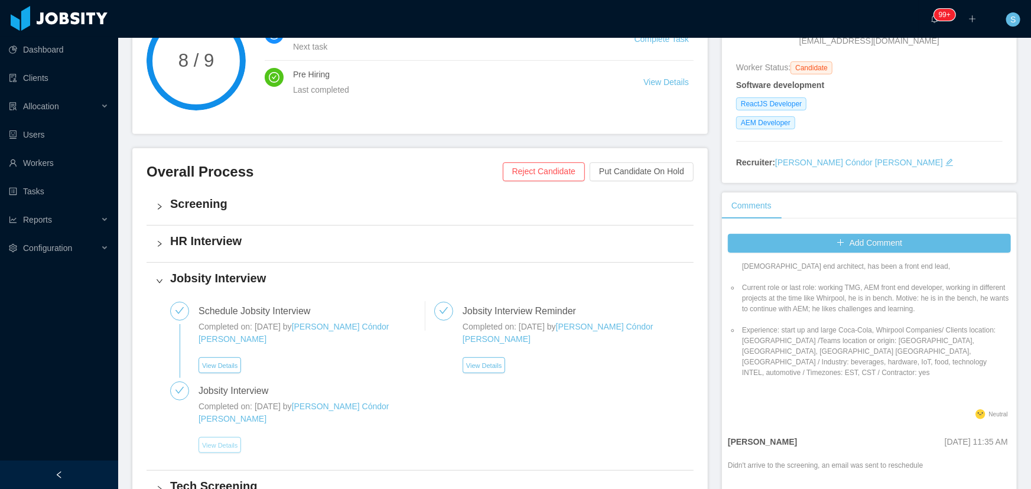
click at [227, 437] on button "View Details" at bounding box center [219, 445] width 43 height 16
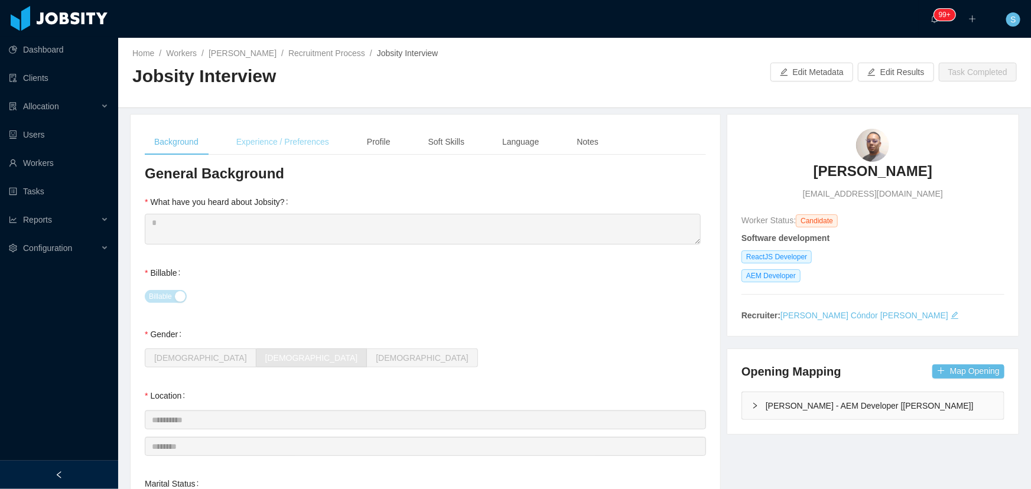
click at [280, 139] on div "Experience / Preferences" at bounding box center [283, 142] width 112 height 27
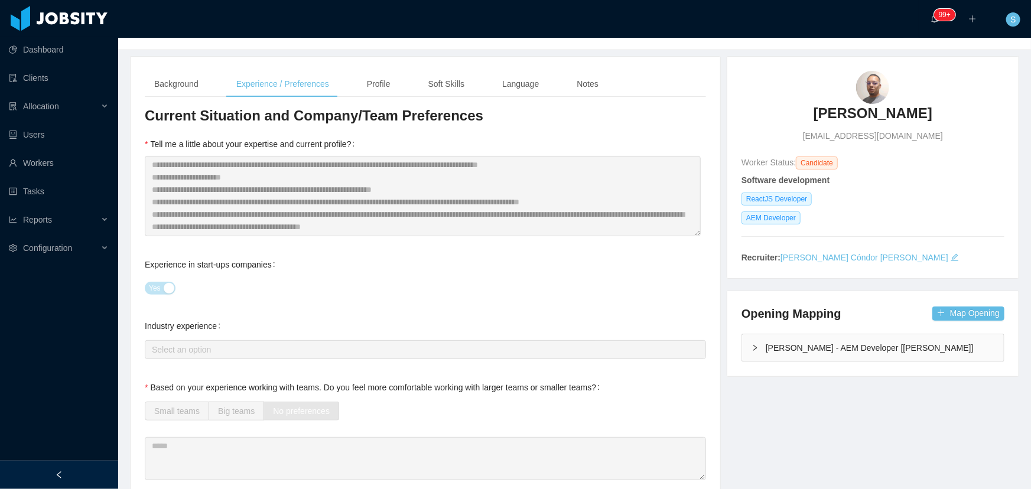
scroll to position [53, 0]
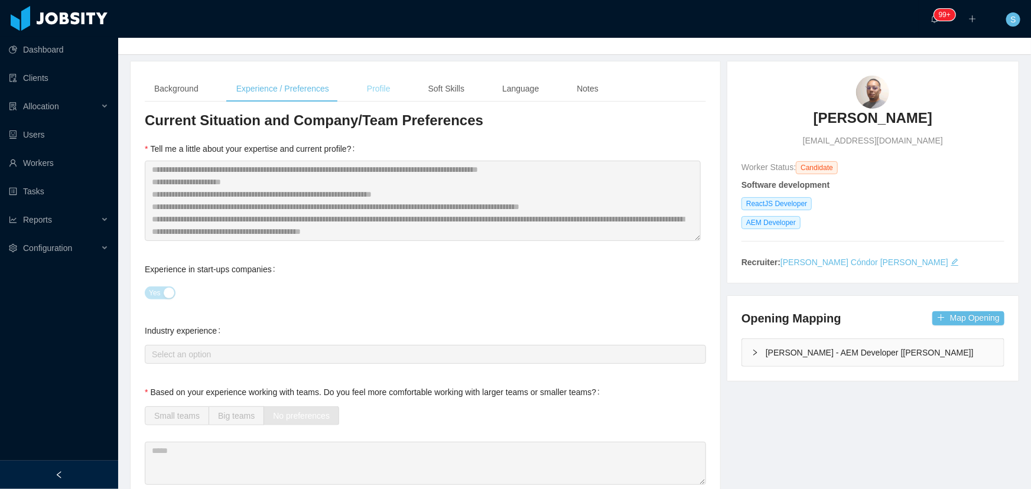
click at [387, 90] on div "Profile" at bounding box center [378, 89] width 43 height 27
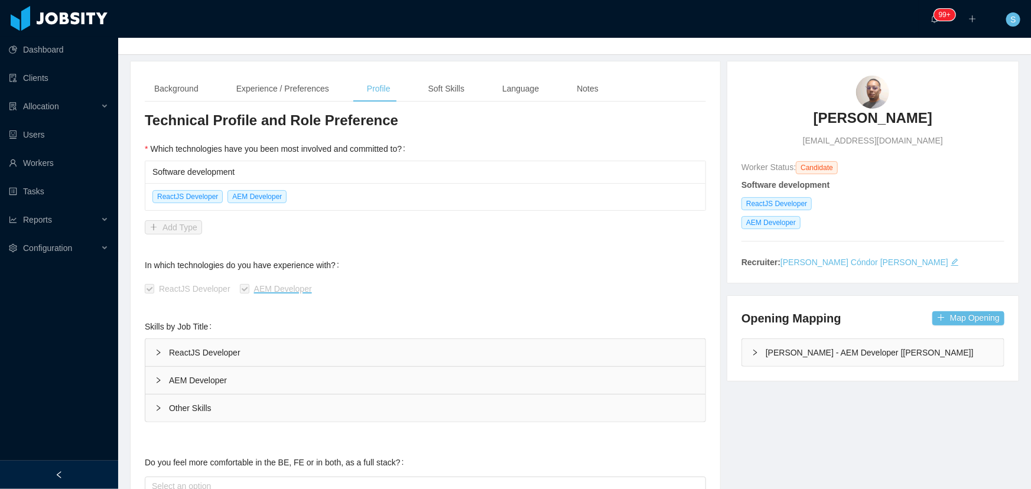
click at [245, 360] on div "ReactJS Developer" at bounding box center [425, 352] width 560 height 27
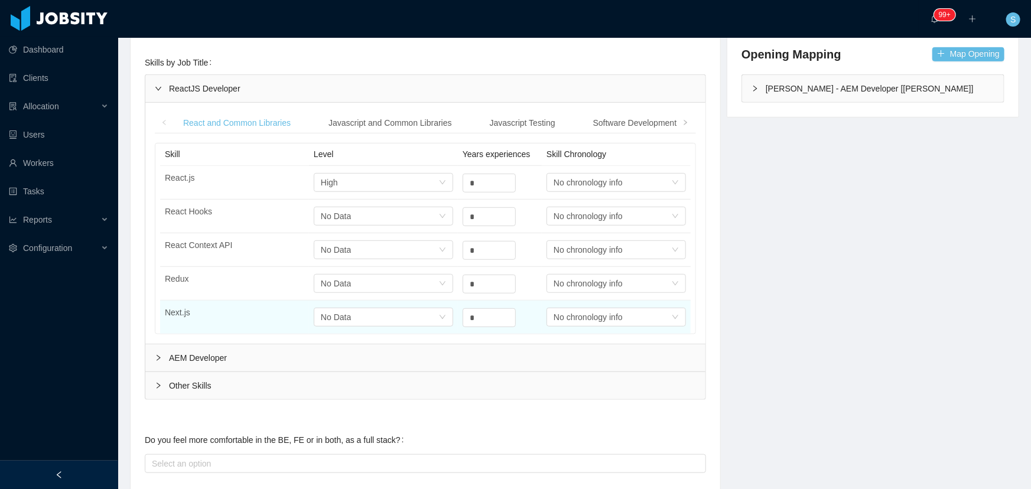
scroll to position [322, 0]
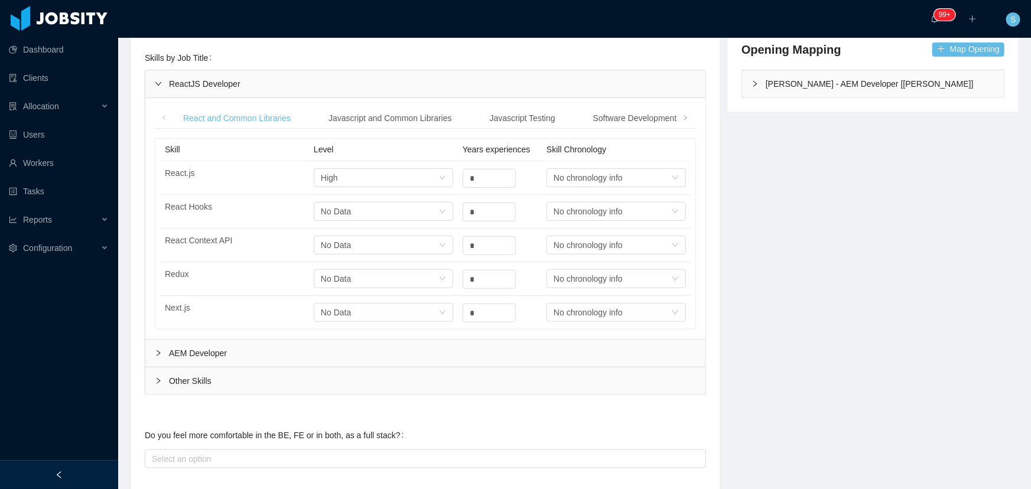
click at [226, 356] on div "AEM Developer" at bounding box center [425, 353] width 560 height 27
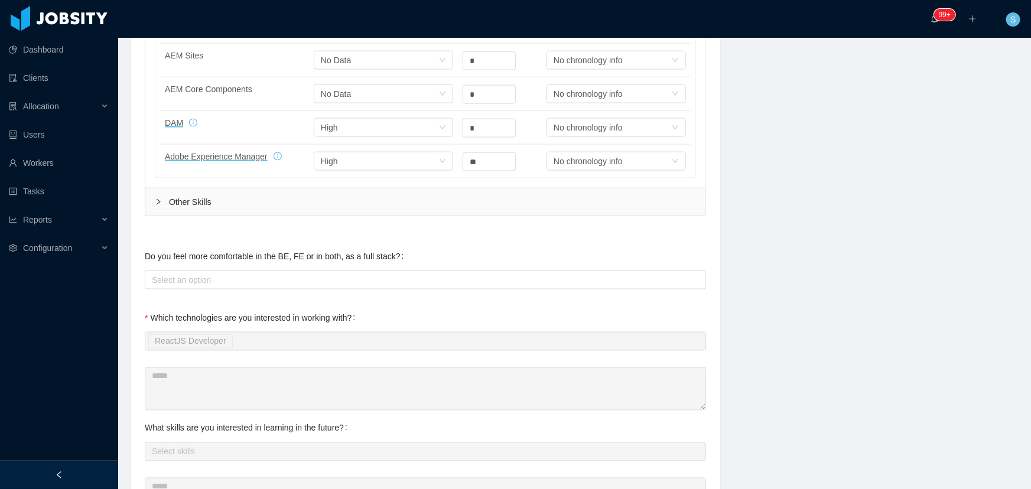
scroll to position [805, 0]
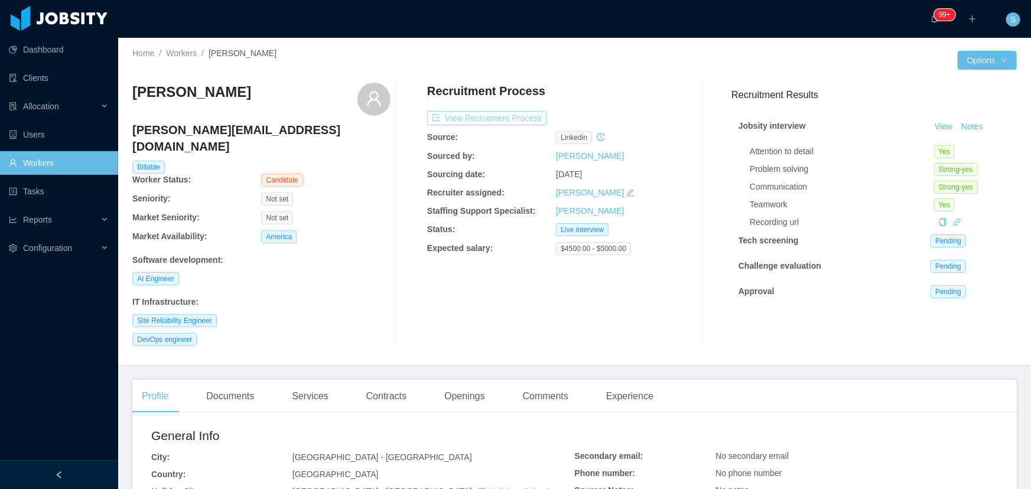
click at [506, 116] on button "View Recruitment Process" at bounding box center [486, 118] width 119 height 14
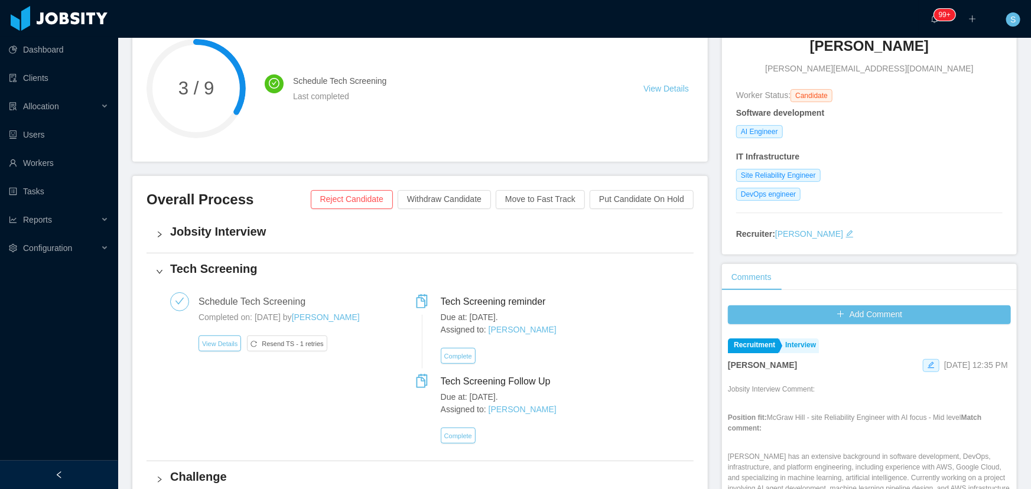
scroll to position [53, 0]
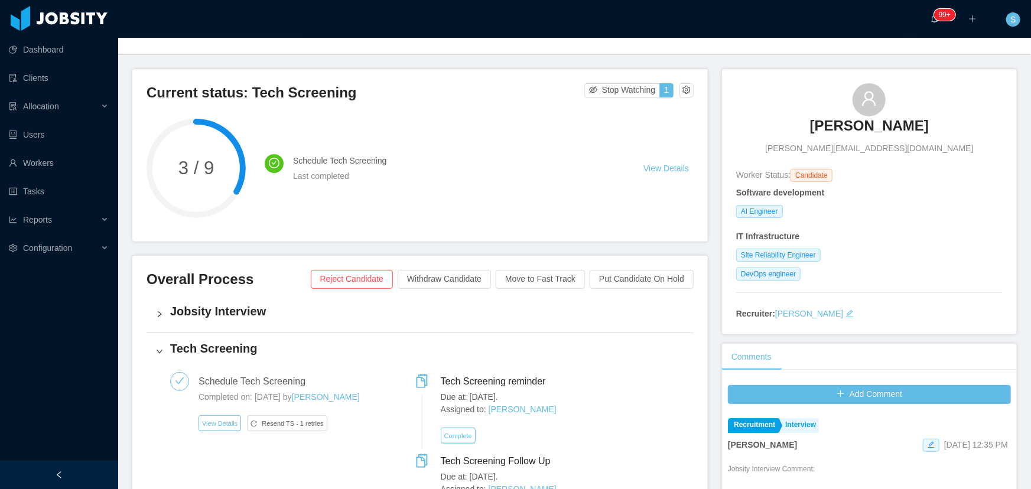
click at [850, 151] on span "[PERSON_NAME][EMAIL_ADDRESS][DOMAIN_NAME]" at bounding box center [869, 148] width 208 height 12
copy span "[PERSON_NAME][EMAIL_ADDRESS][DOMAIN_NAME]"
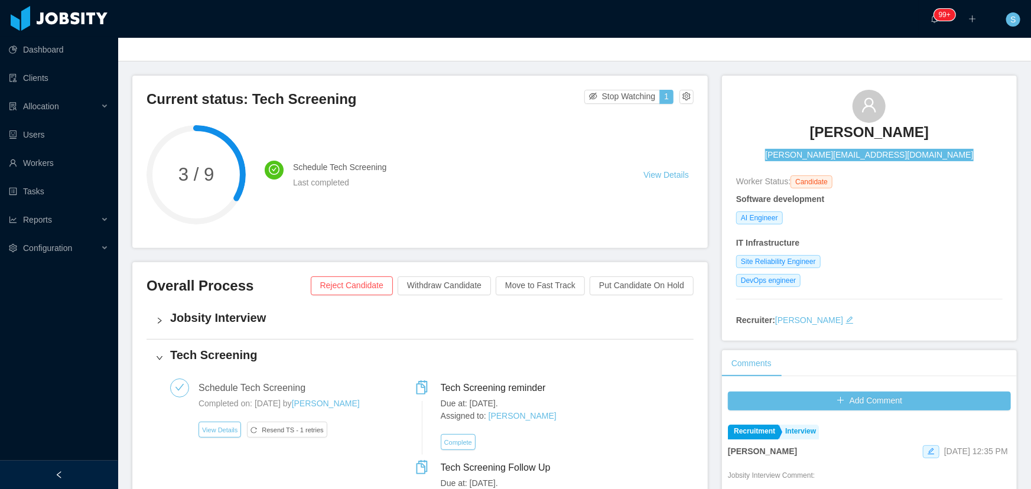
scroll to position [0, 0]
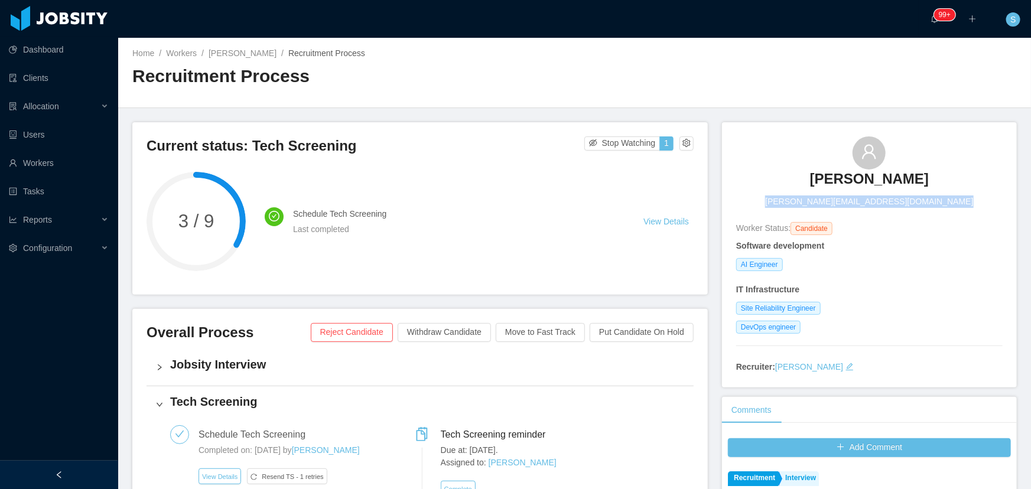
click at [843, 200] on span "[PERSON_NAME][EMAIL_ADDRESS][DOMAIN_NAME]" at bounding box center [869, 201] width 208 height 12
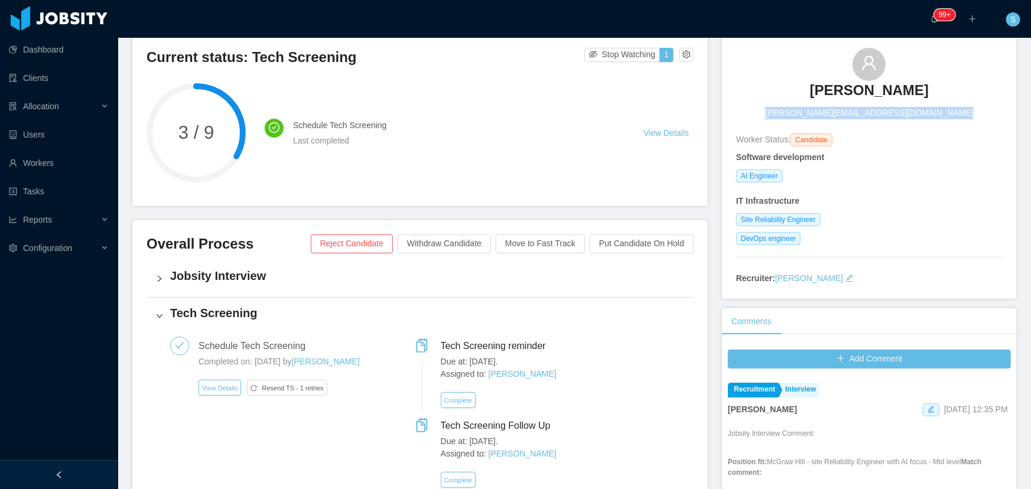
scroll to position [107, 0]
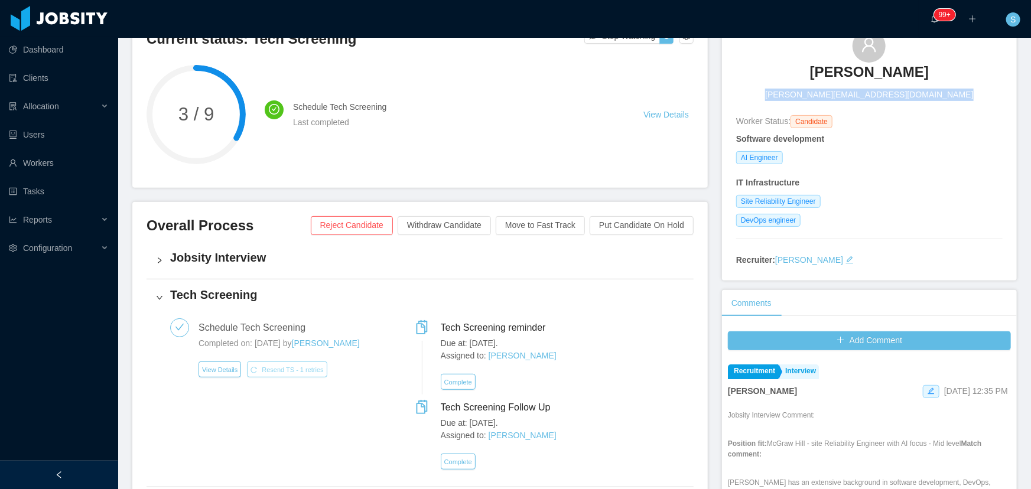
click at [265, 364] on button "Resend TS - 1 retries" at bounding box center [287, 369] width 80 height 16
click at [287, 374] on button "Resend TS - 1 retries" at bounding box center [287, 369] width 80 height 16
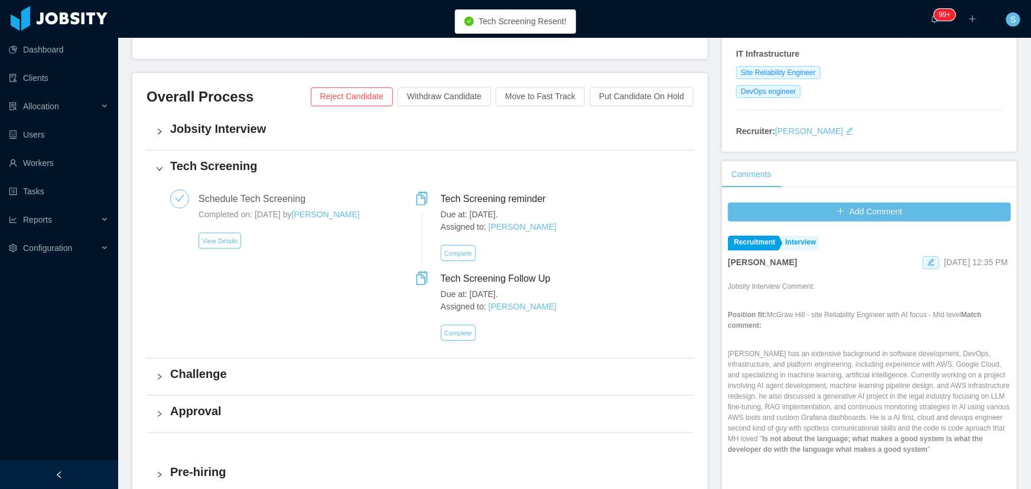
scroll to position [268, 0]
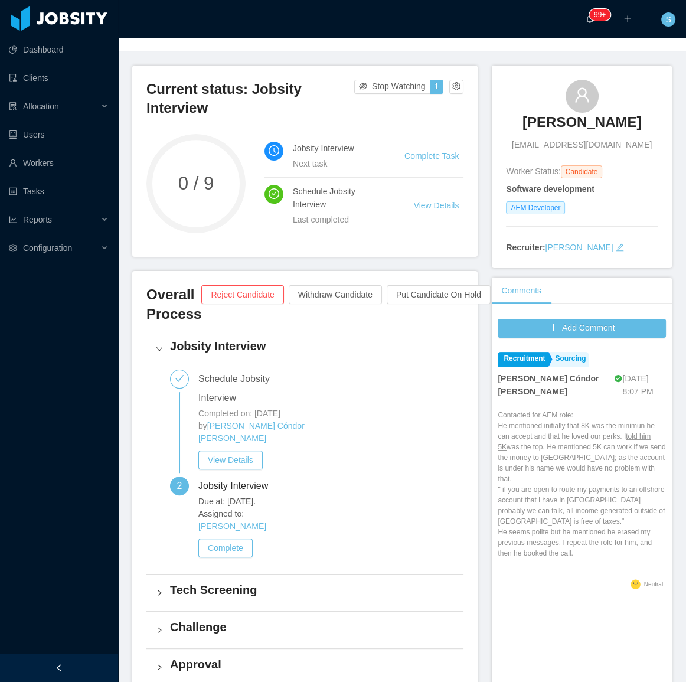
scroll to position [53, 0]
